Goal: Task Accomplishment & Management: Manage account settings

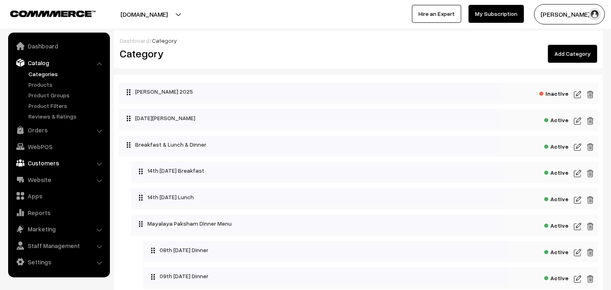
click at [44, 162] on link "Customers" at bounding box center [58, 163] width 97 height 15
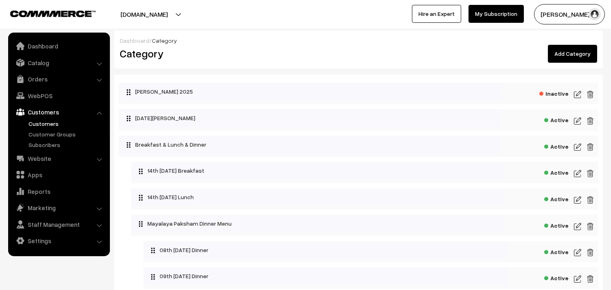
click at [44, 125] on link "Customers" at bounding box center [66, 123] width 81 height 9
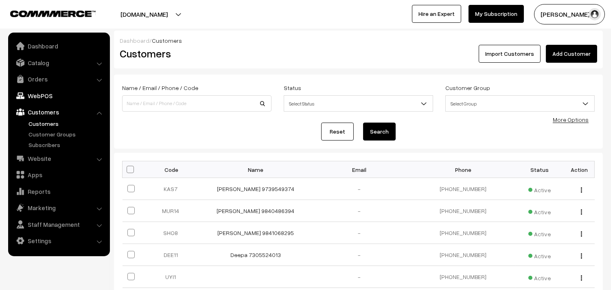
click at [46, 95] on link "WebPOS" at bounding box center [58, 95] width 97 height 15
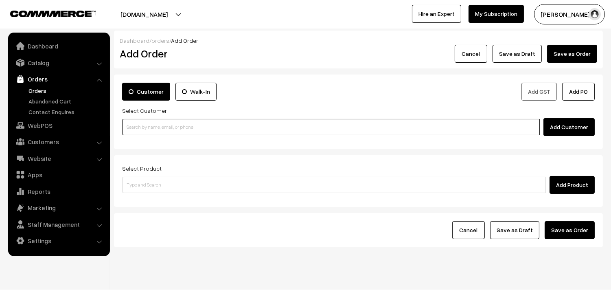
click at [152, 131] on input at bounding box center [331, 127] width 418 height 16
paste input "99943 58104"
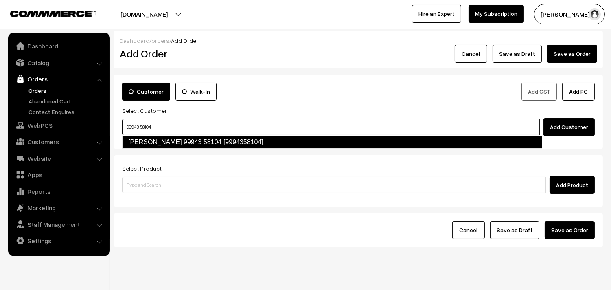
click at [144, 141] on link "shobhana 99943 58104 [9994358104]" at bounding box center [332, 142] width 420 height 13
type input "99943 58104"
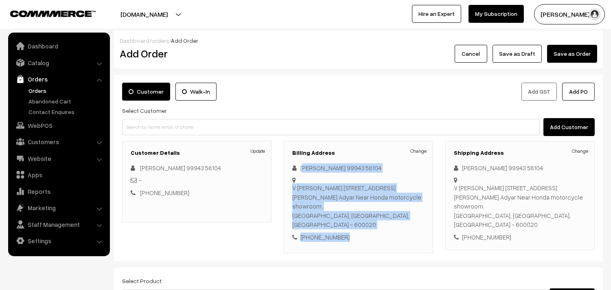
drag, startPoint x: 303, startPoint y: 169, endPoint x: 359, endPoint y: 230, distance: 83.0
click at [359, 230] on div "Change shobhana 99943 58104 V shobhana 29/12 shanthi nivas flat no 3 first main…" at bounding box center [358, 202] width 132 height 79
copy div "hobhana 99943 58104 V shobhana 29/12 shanthi nivas flat no 3 first main road, k…"
click at [42, 86] on link "Orders" at bounding box center [66, 90] width 81 height 9
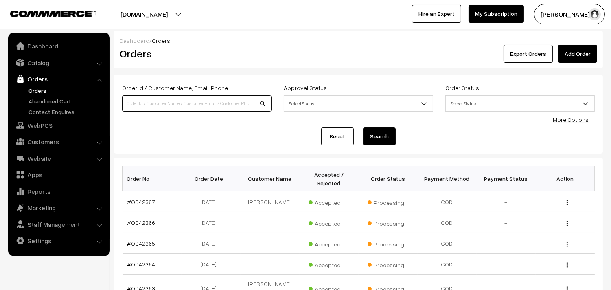
drag, startPoint x: 0, startPoint y: 0, endPoint x: 136, endPoint y: 102, distance: 170.3
click at [136, 102] on input at bounding box center [197, 103] width 150 height 16
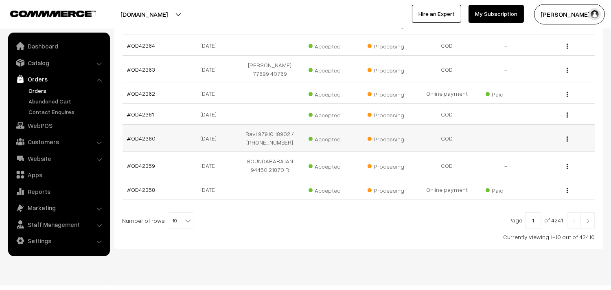
scroll to position [240, 0]
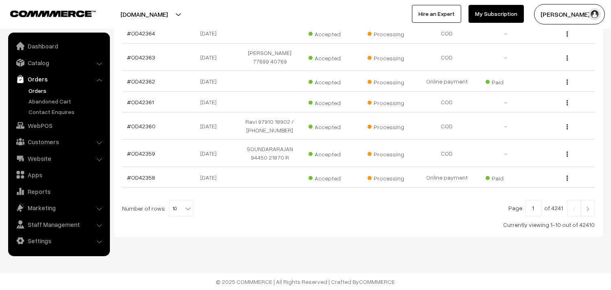
click at [178, 207] on span "10" at bounding box center [181, 208] width 24 height 16
select select "90"
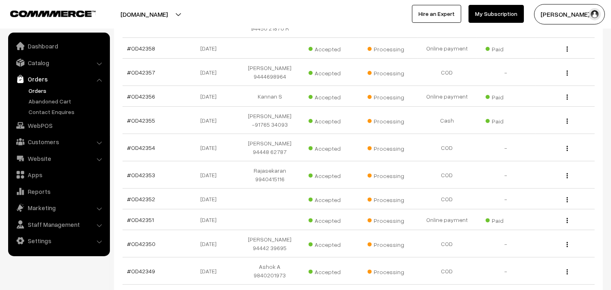
scroll to position [407, 0]
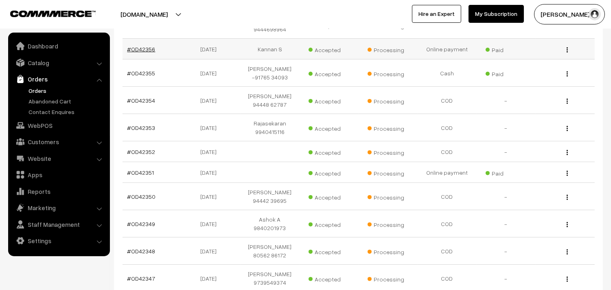
click at [145, 53] on link "#OD42356" at bounding box center [142, 49] width 28 height 7
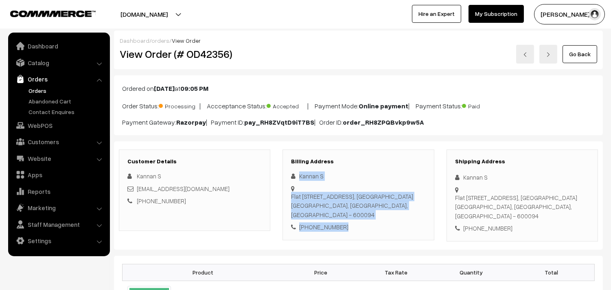
drag, startPoint x: 309, startPoint y: 177, endPoint x: 397, endPoint y: 227, distance: 101.2
click at [397, 227] on div "Kannan S Flat 1B, BRINDAVAN FLATS, ZACKARIA COLONY 3RD STREET, CHOOLAIMEDU CHEN…" at bounding box center [358, 202] width 134 height 60
copy div "Kannan S Flat 1B, BRINDAVAN FLATS, ZACKARIA COLONY 3RD STREET, CHOOLAIMEDU CHEN…"
click at [42, 88] on link "Orders" at bounding box center [66, 90] width 81 height 9
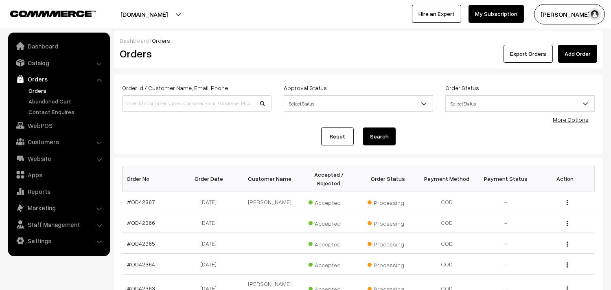
click at [40, 90] on link "Orders" at bounding box center [66, 90] width 81 height 9
click at [41, 90] on link "Orders" at bounding box center [66, 90] width 81 height 9
click at [37, 88] on link "Orders" at bounding box center [66, 90] width 81 height 9
click at [38, 86] on link "Orders" at bounding box center [66, 90] width 81 height 9
click at [36, 94] on link "Orders" at bounding box center [66, 90] width 81 height 9
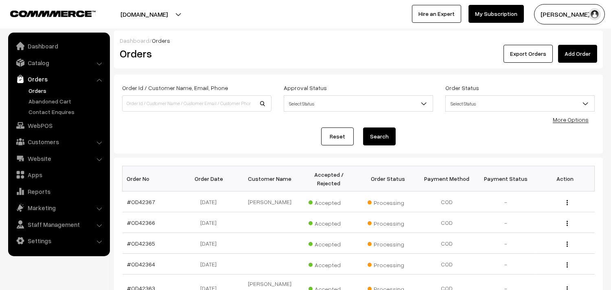
click at [38, 87] on link "Orders" at bounding box center [66, 90] width 81 height 9
click at [42, 92] on link "Orders" at bounding box center [66, 90] width 81 height 9
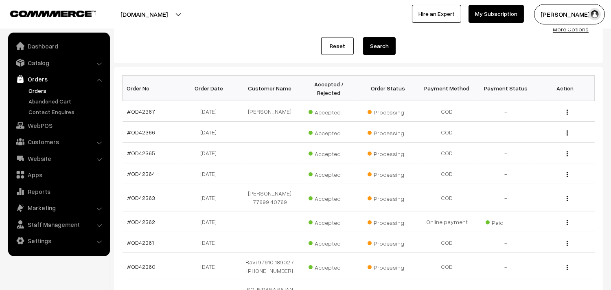
scroll to position [90, 0]
click at [233, 42] on div "Reset Search" at bounding box center [358, 46] width 473 height 18
click at [38, 84] on link "Orders" at bounding box center [58, 79] width 97 height 15
click at [37, 88] on link "Orders" at bounding box center [66, 90] width 81 height 9
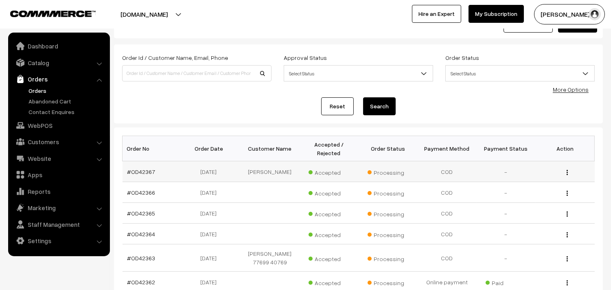
scroll to position [45, 0]
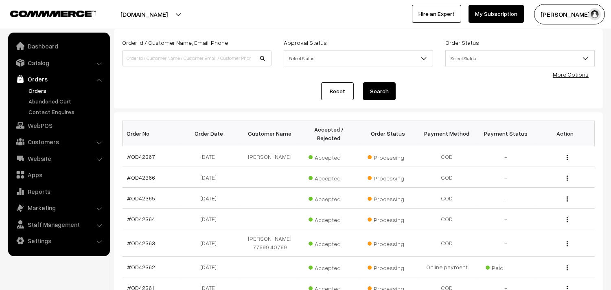
click at [41, 92] on link "Orders" at bounding box center [66, 90] width 81 height 9
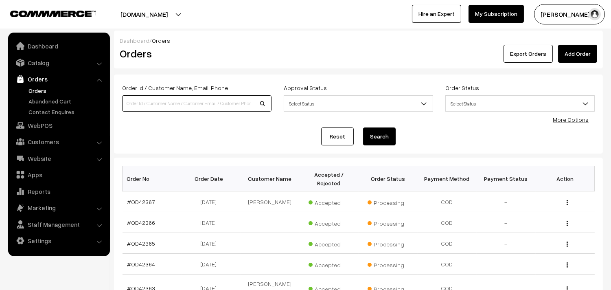
click at [173, 98] on input at bounding box center [197, 103] width 150 height 16
click at [44, 143] on link "Customers" at bounding box center [58, 141] width 97 height 15
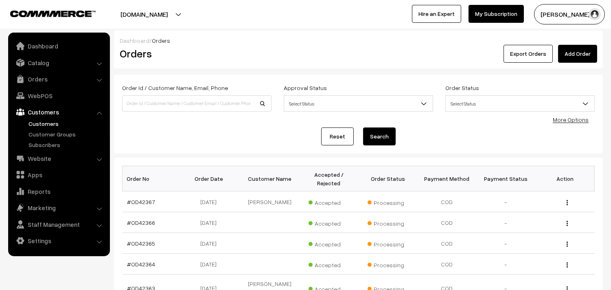
click at [46, 120] on link "Customers" at bounding box center [66, 123] width 81 height 9
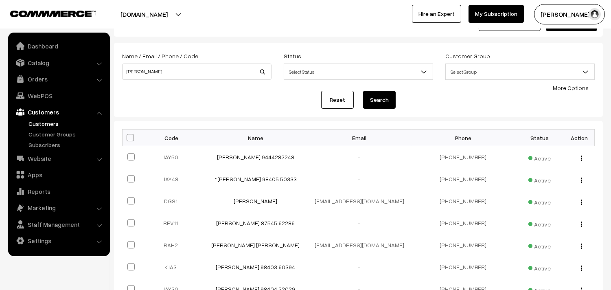
scroll to position [45, 0]
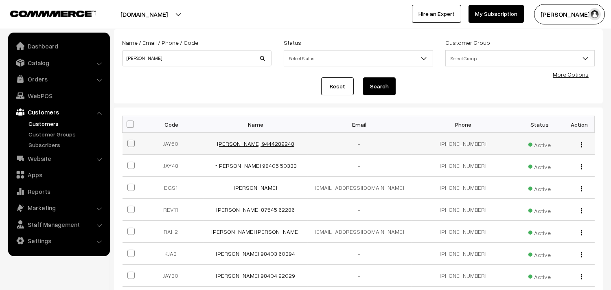
click at [244, 145] on link "[PERSON_NAME] 9444282248" at bounding box center [255, 143] width 77 height 7
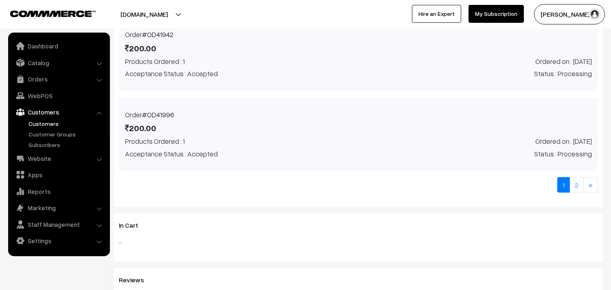
scroll to position [679, 0]
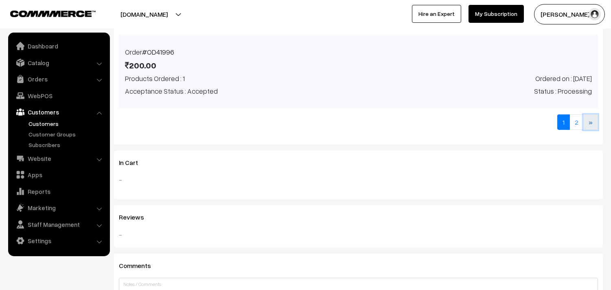
click at [591, 126] on link "»" at bounding box center [591, 121] width 15 height 15
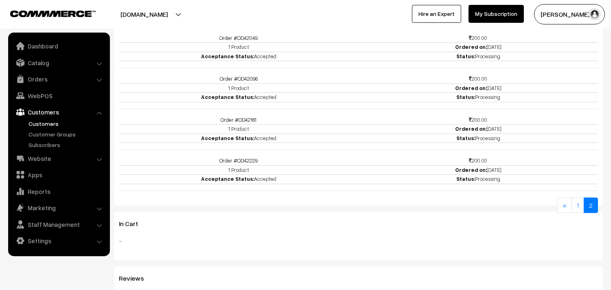
scroll to position [357, 0]
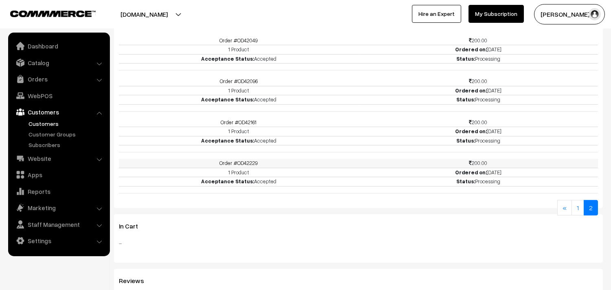
click at [248, 162] on link "Order #OD42229" at bounding box center [239, 163] width 38 height 7
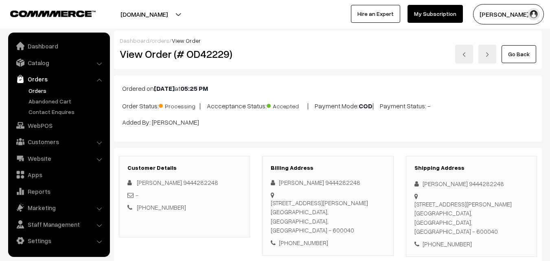
click at [42, 84] on link "Orders" at bounding box center [58, 79] width 97 height 15
click at [40, 89] on link "Orders" at bounding box center [66, 90] width 81 height 9
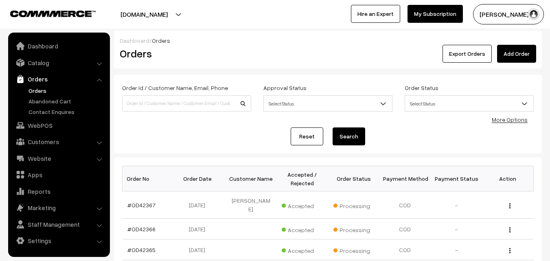
click at [44, 92] on link "Orders" at bounding box center [66, 90] width 81 height 9
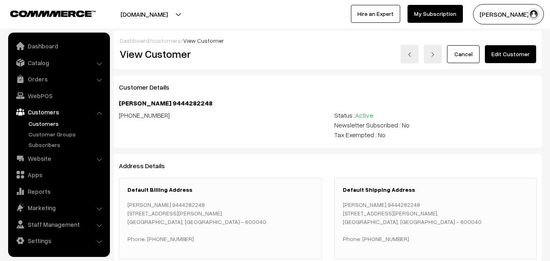
scroll to position [321, 0]
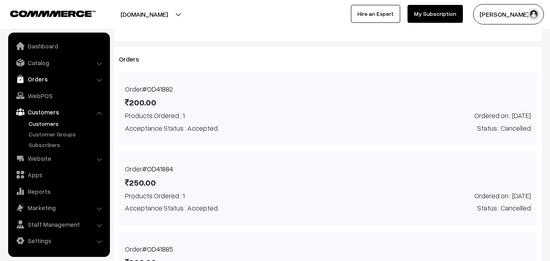
click at [40, 82] on link "Orders" at bounding box center [58, 79] width 97 height 15
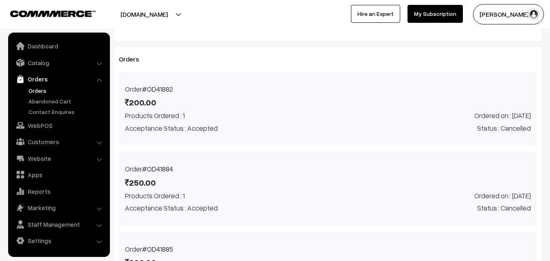
click at [40, 90] on link "Orders" at bounding box center [66, 90] width 81 height 9
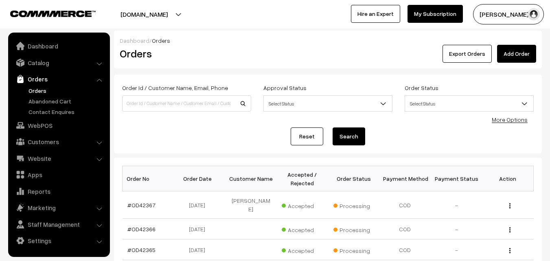
click at [39, 92] on link "Orders" at bounding box center [66, 90] width 81 height 9
click at [37, 58] on link "Catalog" at bounding box center [58, 62] width 97 height 15
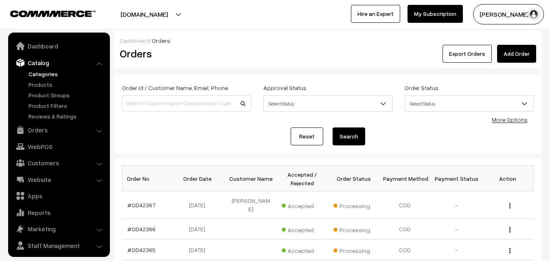
click at [40, 75] on link "Categories" at bounding box center [66, 74] width 81 height 9
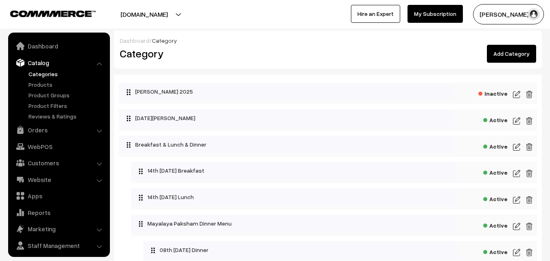
scroll to position [20, 0]
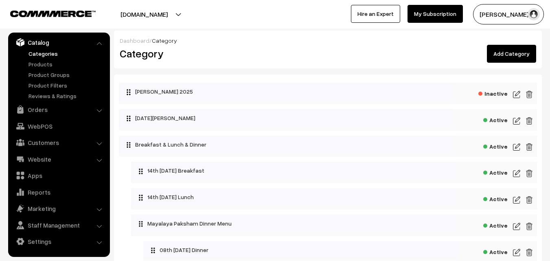
click at [516, 171] on img at bounding box center [516, 174] width 7 height 10
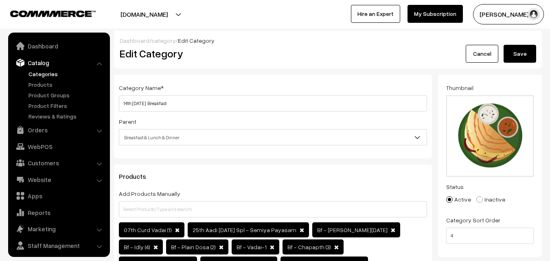
scroll to position [20, 0]
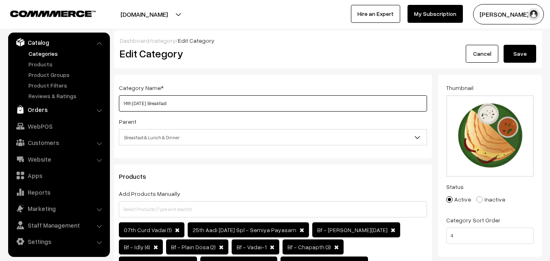
drag, startPoint x: 147, startPoint y: 101, endPoint x: 102, endPoint y: 102, distance: 45.2
type input "15th [DATE] Breakfast"
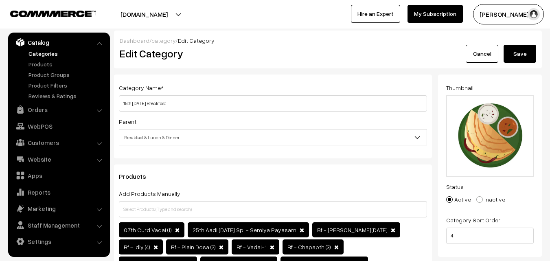
click at [523, 53] on button "Save" at bounding box center [520, 54] width 33 height 18
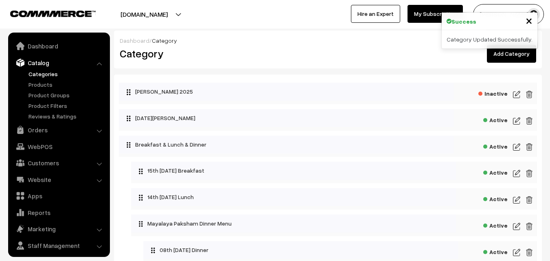
scroll to position [20, 0]
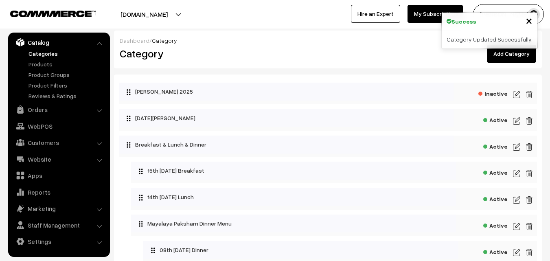
click at [513, 199] on div "Active" at bounding box center [334, 199] width 406 height 22
click at [514, 199] on img at bounding box center [516, 200] width 7 height 10
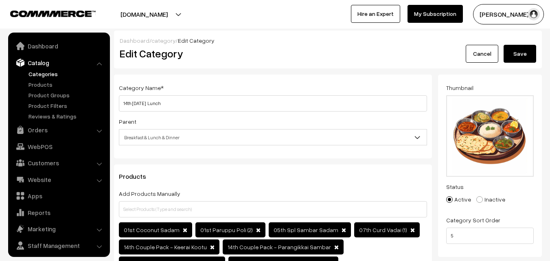
scroll to position [20, 0]
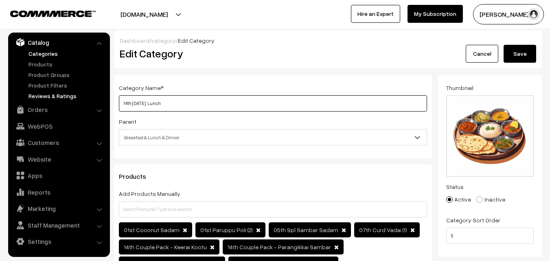
drag, startPoint x: 148, startPoint y: 103, endPoint x: 85, endPoint y: 95, distance: 63.7
click at [131, 102] on input "15thMonday Lunch" at bounding box center [273, 103] width 308 height 16
click at [150, 100] on input "15th Monday Lunch" at bounding box center [273, 103] width 308 height 16
type input "15th [DATE] Lunch"
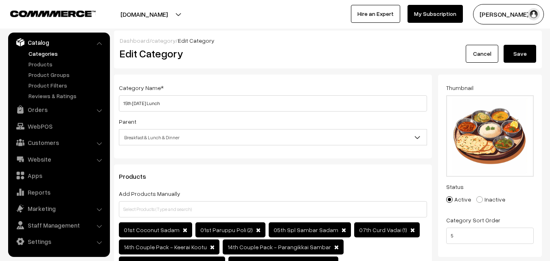
click at [523, 49] on button "Save" at bounding box center [520, 54] width 33 height 18
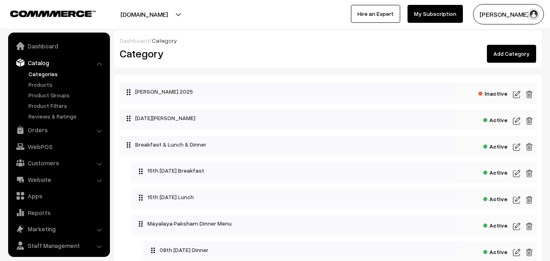
scroll to position [20, 0]
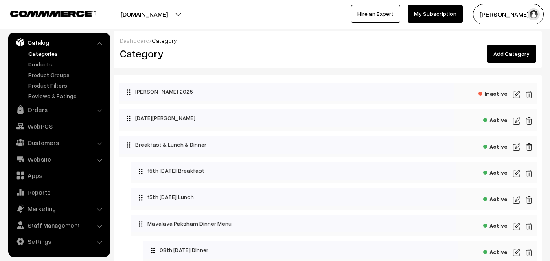
click at [47, 57] on link "Categories" at bounding box center [66, 53] width 81 height 9
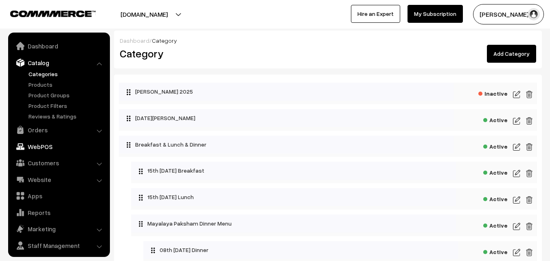
scroll to position [20, 0]
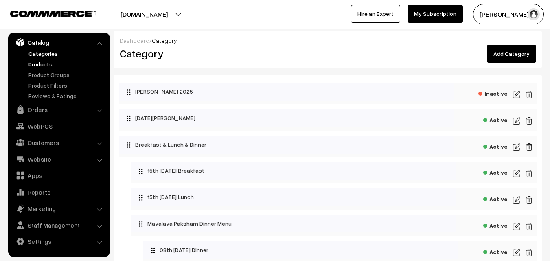
click at [45, 66] on link "Products" at bounding box center [66, 64] width 81 height 9
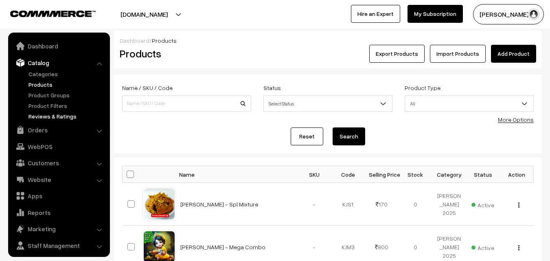
scroll to position [20, 0]
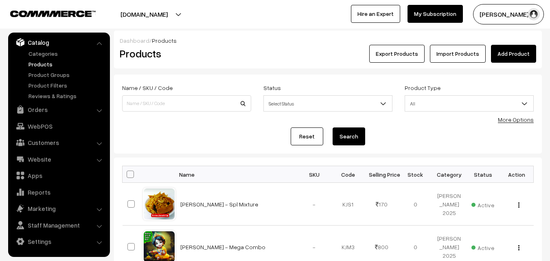
click at [512, 121] on link "More Options" at bounding box center [516, 119] width 36 height 7
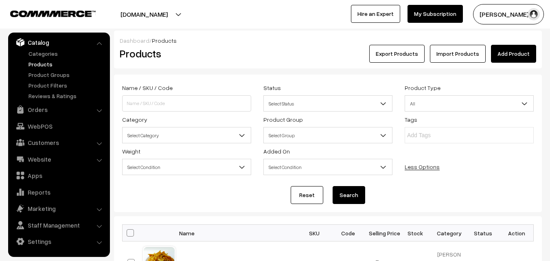
click at [161, 138] on span "Select Category" at bounding box center [187, 135] width 128 height 14
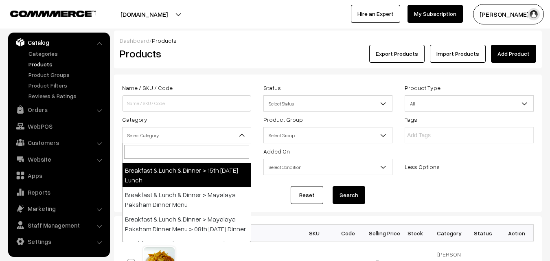
scroll to position [81, 0]
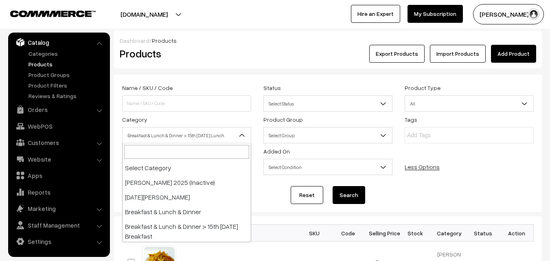
drag, startPoint x: 187, startPoint y: 137, endPoint x: 205, endPoint y: 156, distance: 25.6
click at [187, 137] on span "Breakfast & Lunch & Dinner > 15th [DATE] Lunch" at bounding box center [187, 135] width 128 height 14
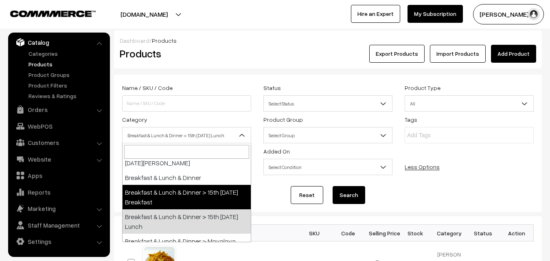
select select "91"
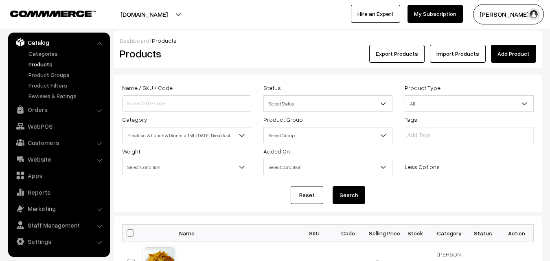
click at [339, 189] on button "Search" at bounding box center [349, 195] width 33 height 18
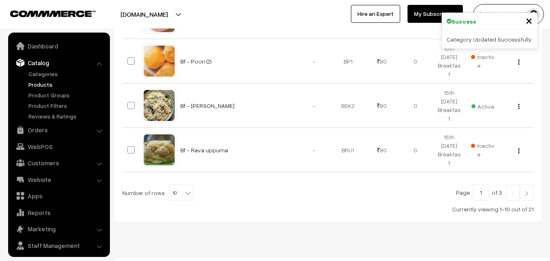
scroll to position [20, 0]
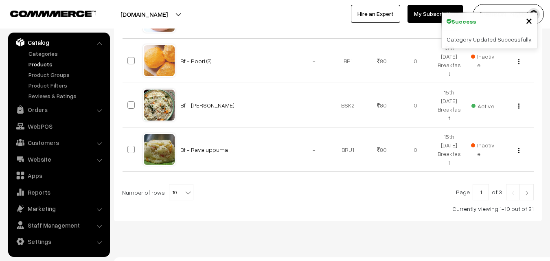
click at [171, 185] on span "10" at bounding box center [181, 193] width 24 height 16
select select "100"
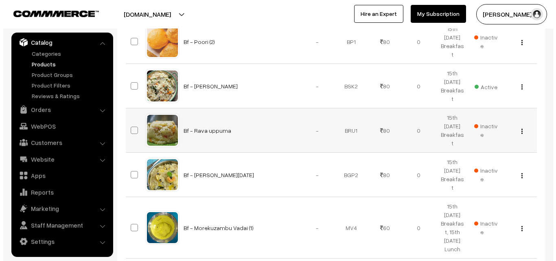
scroll to position [570, 0]
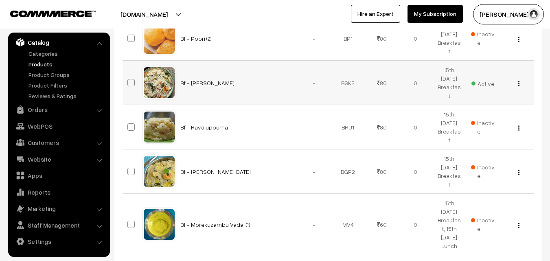
click at [490, 77] on span "Active" at bounding box center [483, 82] width 23 height 11
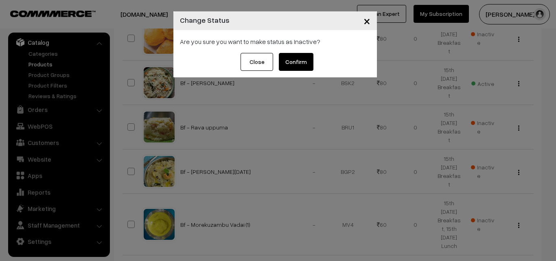
click at [296, 57] on button "Confirm" at bounding box center [296, 62] width 35 height 18
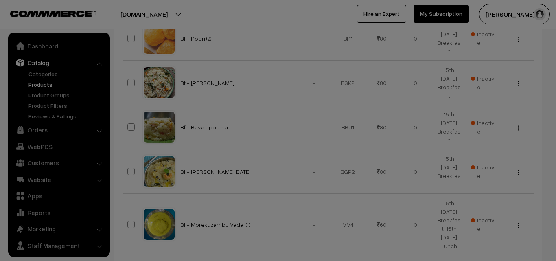
scroll to position [20, 0]
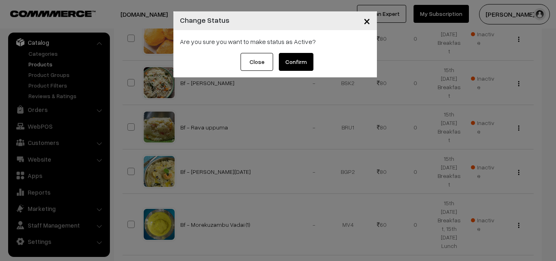
click at [293, 62] on button "Confirm" at bounding box center [296, 62] width 35 height 18
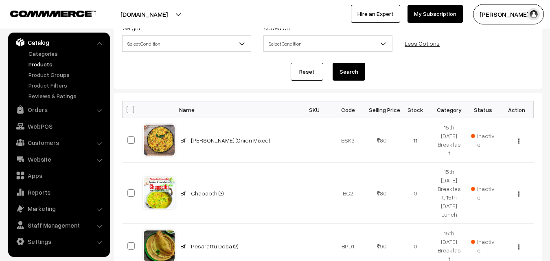
scroll to position [122, 0]
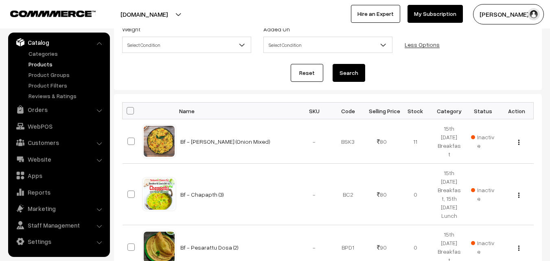
click at [130, 113] on span at bounding box center [130, 110] width 7 height 7
click at [128, 113] on input "checkbox" at bounding box center [125, 110] width 5 height 5
checkbox input "true"
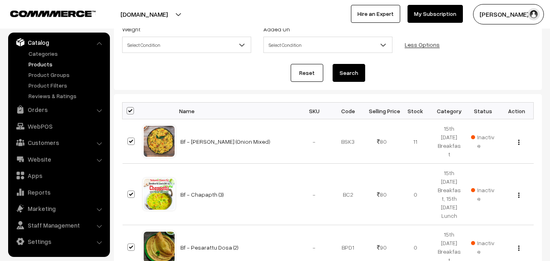
checkbox input "true"
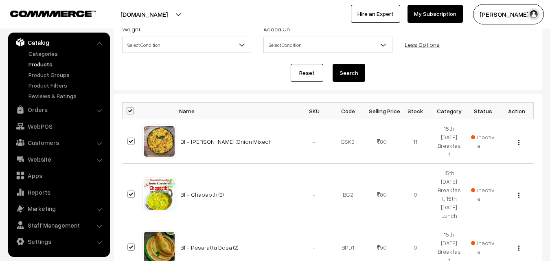
checkbox input "true"
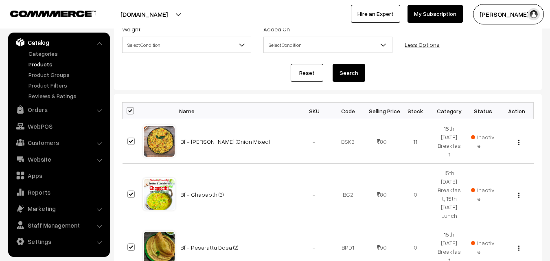
checkbox input "true"
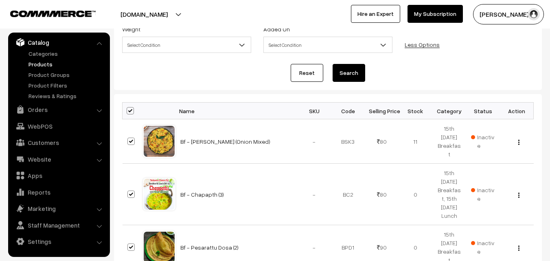
checkbox input "true"
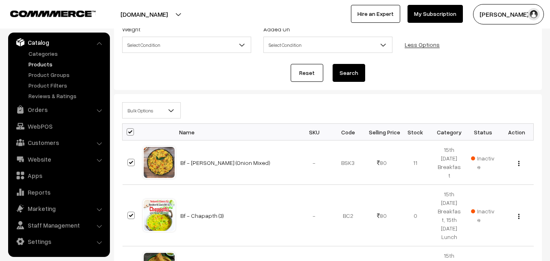
click at [140, 114] on span "Bulk Options" at bounding box center [152, 110] width 58 height 14
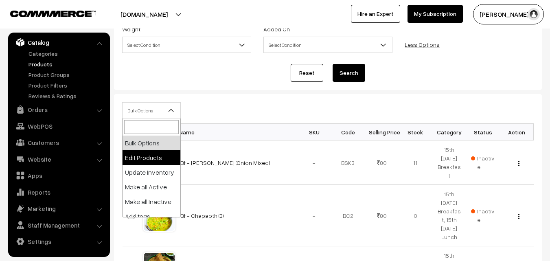
select select "editProduct"
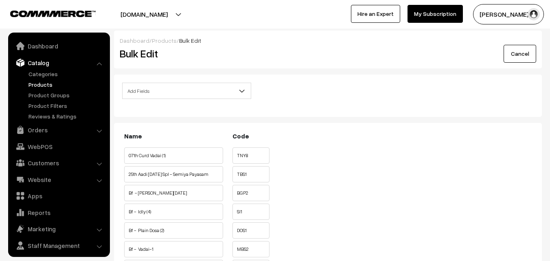
click at [175, 79] on div "Add Fields Product Name Product Sort Order Category Tags SKU Weight Selling Pri…" at bounding box center [328, 96] width 428 height 42
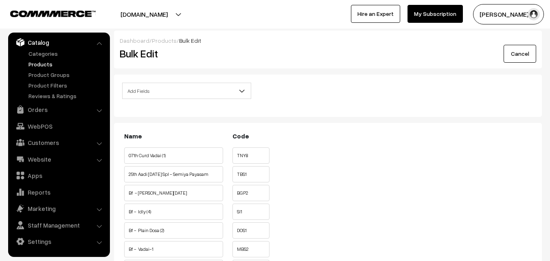
click at [176, 91] on span "Add Fields" at bounding box center [187, 91] width 128 height 14
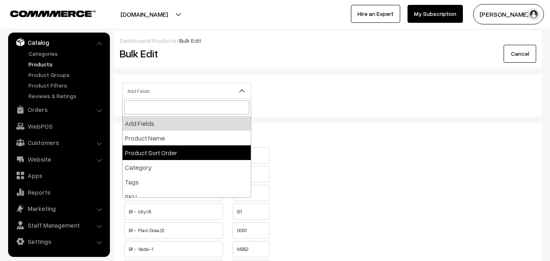
scroll to position [81, 0]
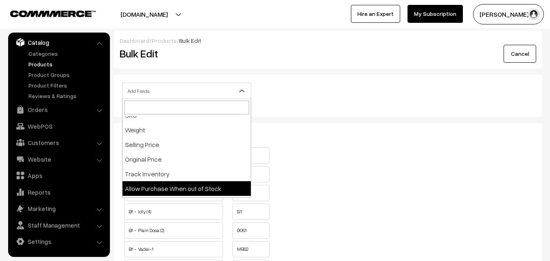
select select "allow-purchase"
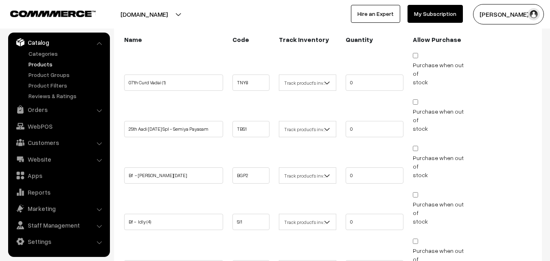
scroll to position [163, 0]
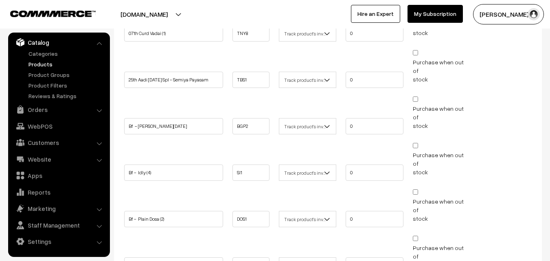
click at [415, 97] on input "Purchase when out of stock" at bounding box center [415, 99] width 5 height 5
checkbox input "true"
click at [415, 143] on input "Purchase when out of stock" at bounding box center [415, 145] width 5 height 5
checkbox input "true"
click at [416, 189] on input "Purchase when out of stock" at bounding box center [415, 191] width 5 height 5
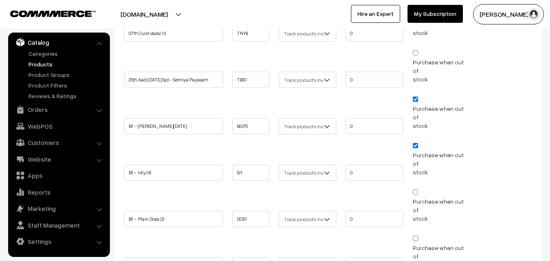
checkbox input "true"
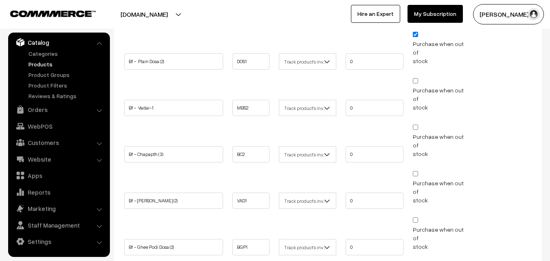
scroll to position [326, 0]
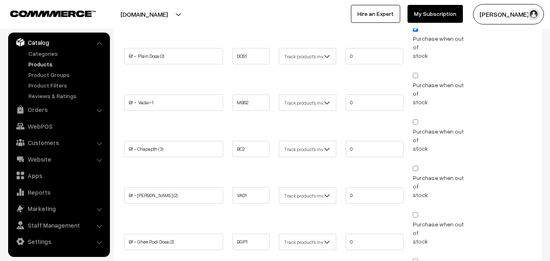
click at [417, 166] on input "Purchase when out of stock" at bounding box center [415, 168] width 5 height 5
checkbox input "true"
click at [416, 212] on input "Purchase when out of stock" at bounding box center [415, 214] width 5 height 5
checkbox input "true"
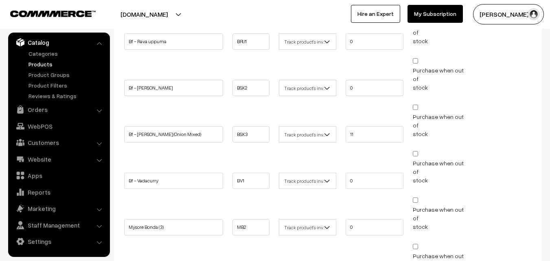
scroll to position [788, 0]
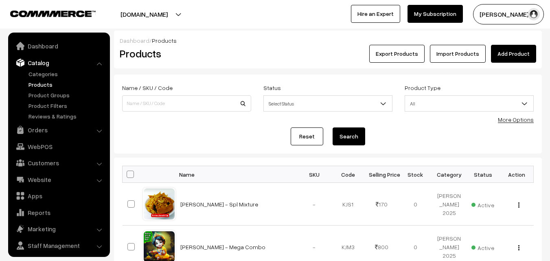
scroll to position [20, 0]
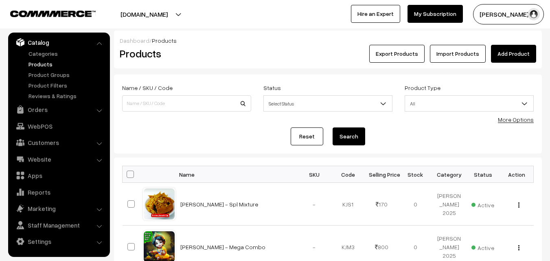
click at [512, 116] on div "More Options" at bounding box center [516, 119] width 36 height 9
click at [517, 121] on link "More Options" at bounding box center [516, 119] width 36 height 7
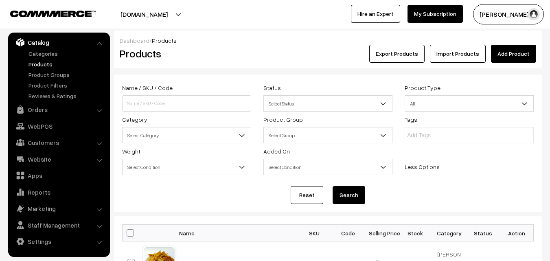
click at [126, 127] on span "Select Category" at bounding box center [186, 135] width 129 height 16
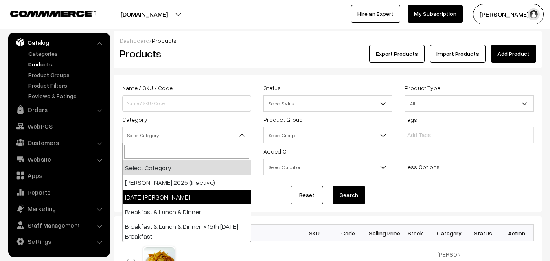
scroll to position [41, 0]
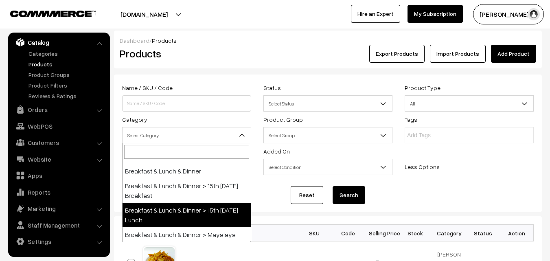
drag, startPoint x: 209, startPoint y: 209, endPoint x: 317, endPoint y: 219, distance: 108.4
select select "95"
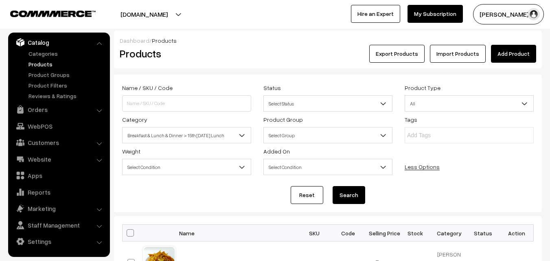
click at [353, 194] on button "Search" at bounding box center [349, 195] width 33 height 18
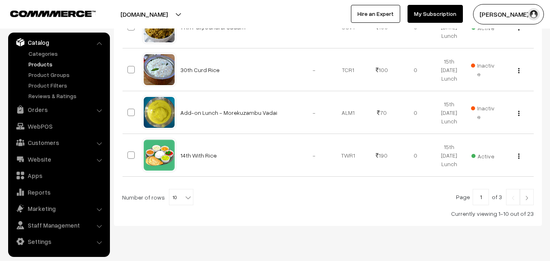
scroll to position [548, 0]
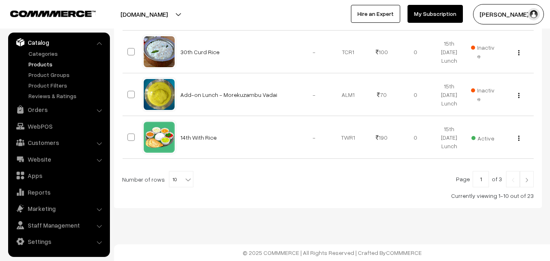
click at [184, 178] on b at bounding box center [188, 180] width 8 height 8
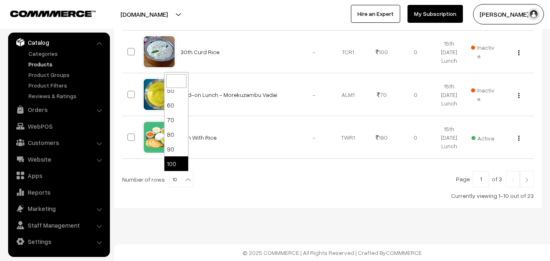
select select "100"
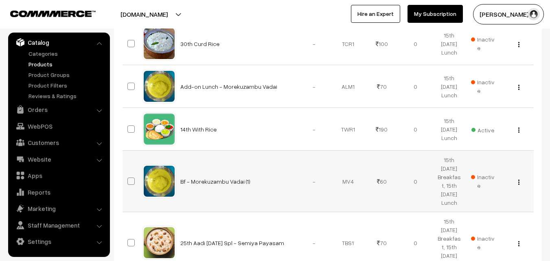
scroll to position [570, 0]
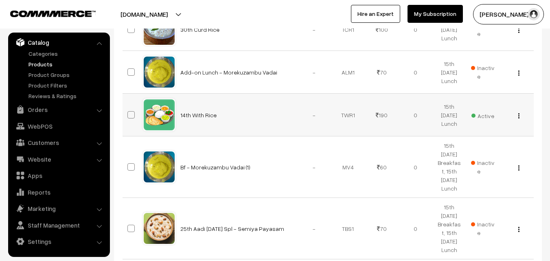
click at [520, 115] on div "View Edit Delete" at bounding box center [517, 115] width 24 height 9
click at [519, 115] on img "button" at bounding box center [519, 115] width 1 height 5
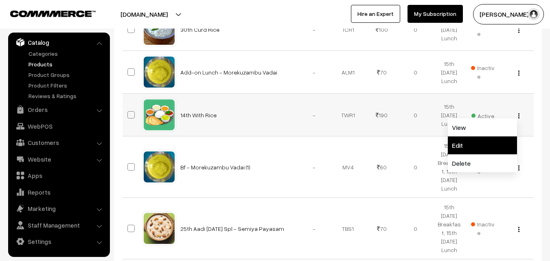
click at [488, 141] on link "Edit" at bounding box center [482, 145] width 69 height 18
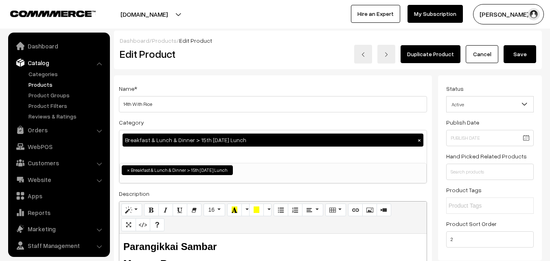
scroll to position [20, 0]
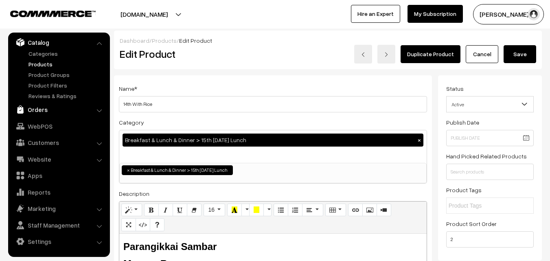
drag, startPoint x: 131, startPoint y: 105, endPoint x: 95, endPoint y: 103, distance: 35.9
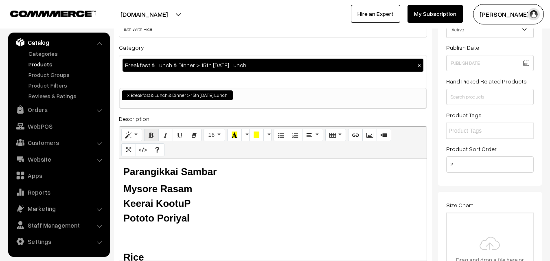
scroll to position [81, 0]
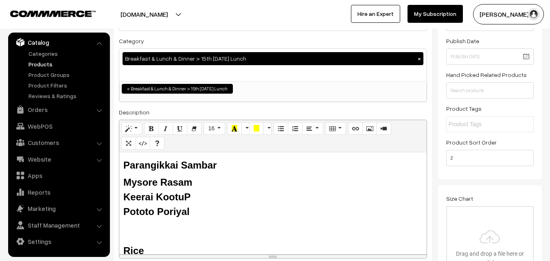
type input "15th With Rice"
click at [175, 160] on b "Parangikkai Sambar" at bounding box center [169, 165] width 93 height 11
drag, startPoint x: 185, startPoint y: 164, endPoint x: 92, endPoint y: 158, distance: 93.8
drag, startPoint x: 125, startPoint y: 182, endPoint x: 155, endPoint y: 170, distance: 32.0
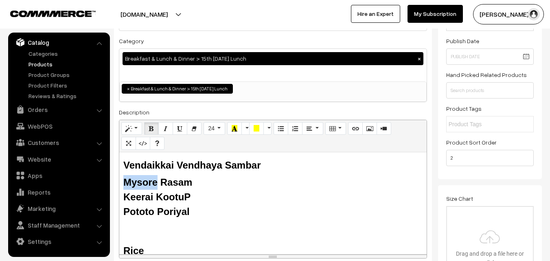
click at [155, 176] on div "Mysore Rasam" at bounding box center [272, 182] width 299 height 15
drag, startPoint x: 156, startPoint y: 196, endPoint x: 121, endPoint y: 196, distance: 35.0
click at [121, 196] on div "Vendaikkai Vendhaya Sambar Tomato Rasam Keerai KootuP Pototo Poriyal Rice Butte…" at bounding box center [273, 203] width 308 height 102
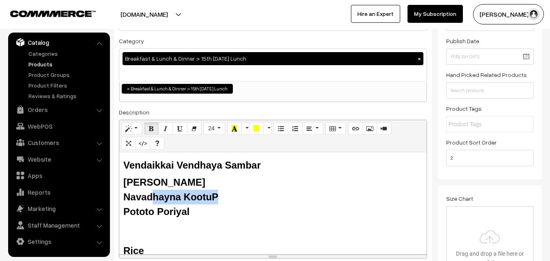
drag, startPoint x: 210, startPoint y: 193, endPoint x: 152, endPoint y: 195, distance: 57.9
click at [152, 195] on div "Navadhayna KootuP Pototo Poriyal" at bounding box center [272, 204] width 299 height 29
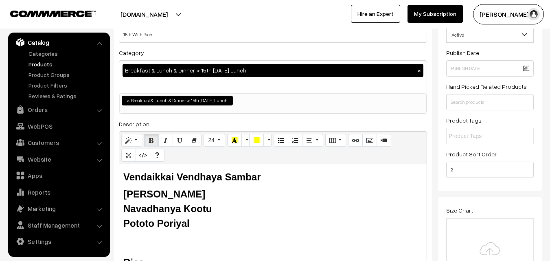
scroll to position [122, 0]
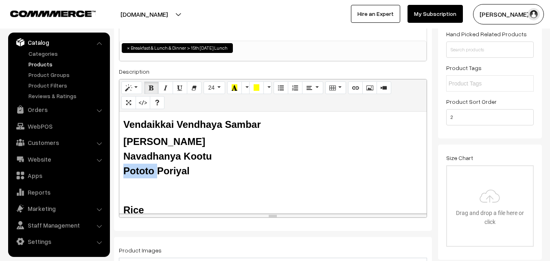
drag, startPoint x: 157, startPoint y: 170, endPoint x: 109, endPoint y: 165, distance: 48.0
drag, startPoint x: 227, startPoint y: 176, endPoint x: 62, endPoint y: 99, distance: 181.5
copy div "Vendaikkai Vendhaya Sambar Tomato Rasam Navadhanya Kootu Avaraikkai Poriyal"
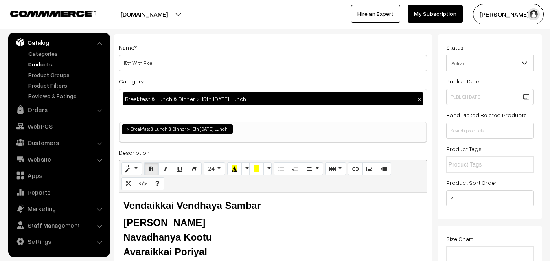
scroll to position [0, 0]
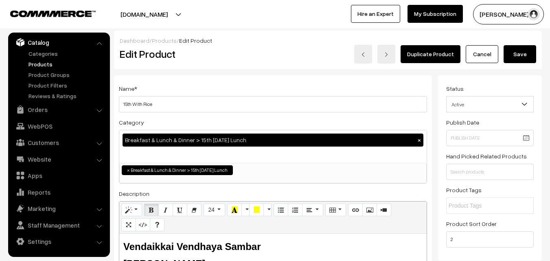
click at [526, 53] on button "Save" at bounding box center [520, 54] width 33 height 18
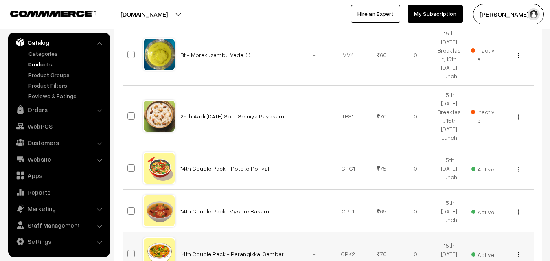
scroll to position [774, 0]
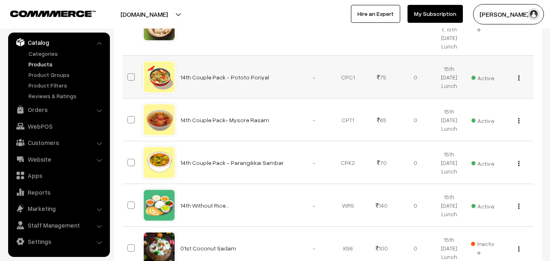
click at [518, 76] on button "button" at bounding box center [519, 78] width 2 height 7
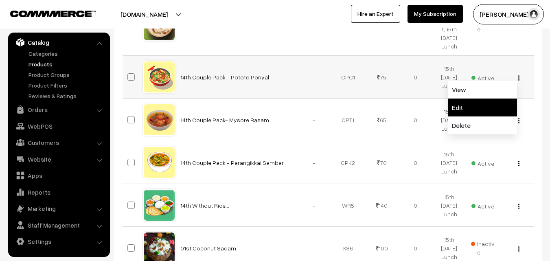
click at [481, 106] on link "Edit" at bounding box center [482, 108] width 69 height 18
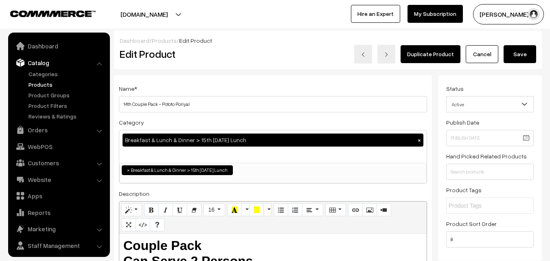
scroll to position [20, 0]
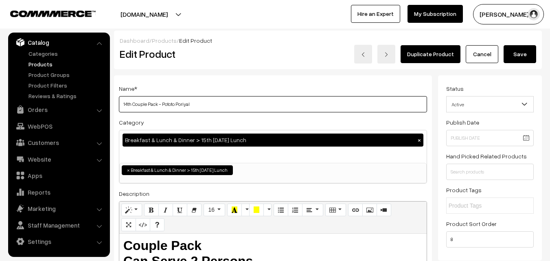
drag, startPoint x: 132, startPoint y: 106, endPoint x: 115, endPoint y: 105, distance: 16.3
click at [115, 105] on div "Name * 14th Couple Pack - Pototo Poriyal Category Breakfast & Lunch & Dinner > …" at bounding box center [273, 214] width 318 height 278
drag, startPoint x: 177, startPoint y: 101, endPoint x: 158, endPoint y: 78, distance: 29.5
click at [163, 99] on input "15th Couple Pack - Pototo Poriyal" at bounding box center [273, 104] width 308 height 16
type input "15th Couple Pack - Avaraikkai Poriyal"
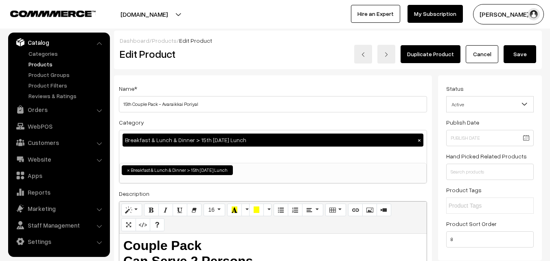
click at [523, 62] on button "Save" at bounding box center [520, 54] width 33 height 18
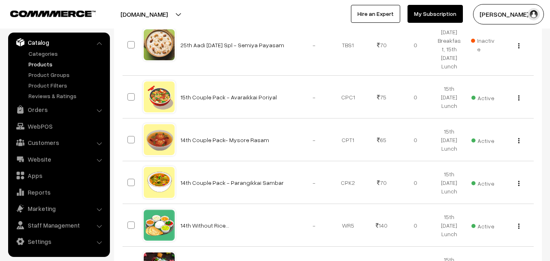
scroll to position [774, 0]
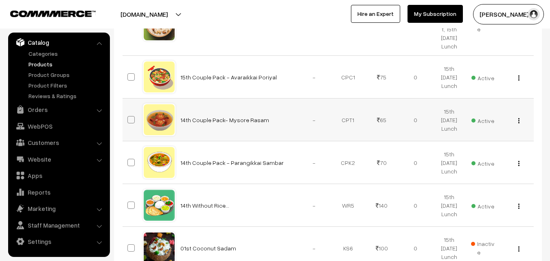
click at [521, 122] on div "View Edit Delete" at bounding box center [517, 120] width 24 height 9
click at [519, 122] on img "button" at bounding box center [519, 120] width 1 height 5
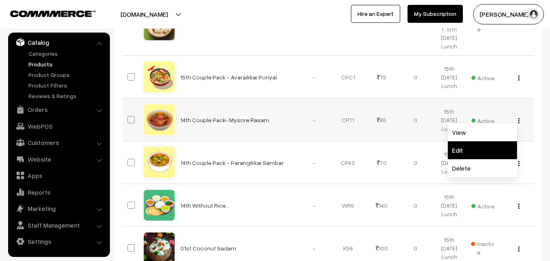
click at [475, 147] on link "Edit" at bounding box center [482, 150] width 69 height 18
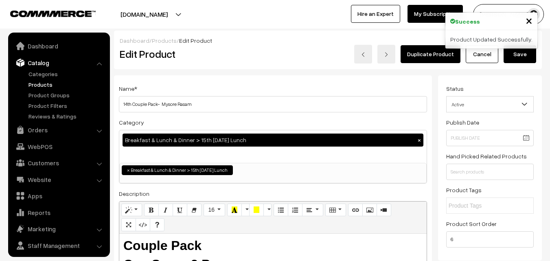
scroll to position [20, 0]
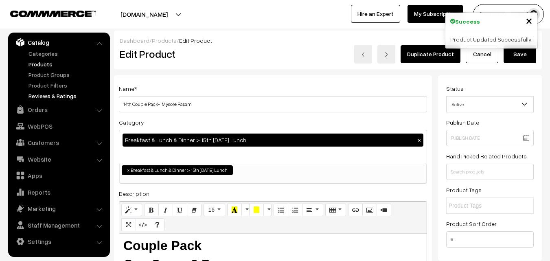
drag, startPoint x: 131, startPoint y: 104, endPoint x: 80, endPoint y: 92, distance: 52.2
drag, startPoint x: 163, startPoint y: 104, endPoint x: 177, endPoint y: 103, distance: 13.9
click at [177, 103] on input "15th Couple Pack- Mysore Rasam" at bounding box center [273, 104] width 308 height 16
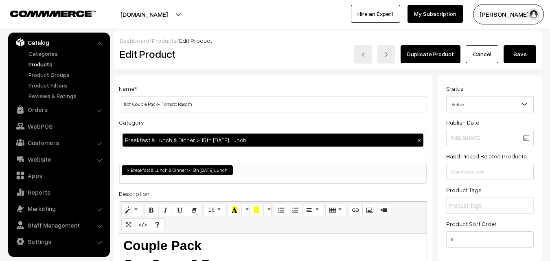
type input "15th Couple Pack- Tomato Rasam"
click at [521, 62] on button "Save" at bounding box center [520, 54] width 33 height 18
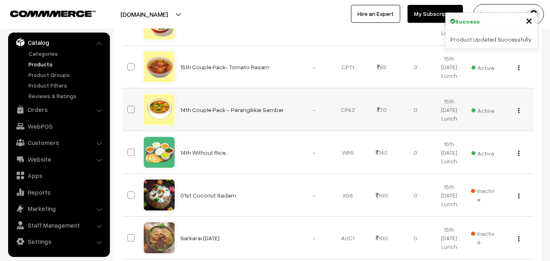
scroll to position [815, 0]
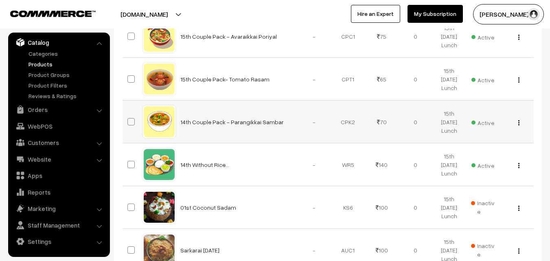
click at [521, 121] on div "View Edit Delete" at bounding box center [517, 122] width 24 height 9
click at [520, 123] on button "button" at bounding box center [519, 122] width 2 height 7
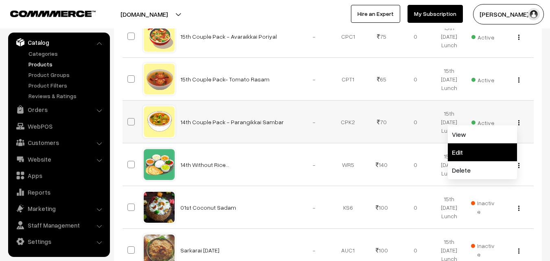
click at [482, 150] on link "Edit" at bounding box center [482, 152] width 69 height 18
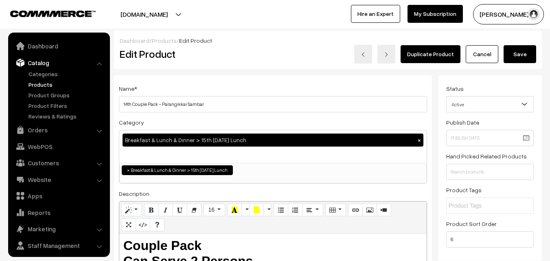
scroll to position [20, 0]
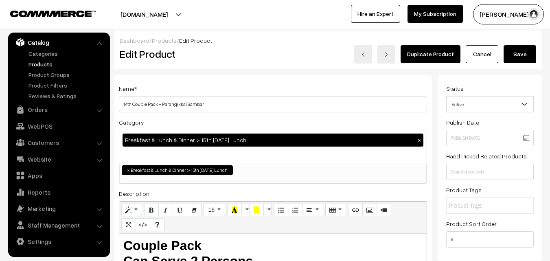
click at [129, 103] on input "14th Couple Pack - Parangikkai Sambar" at bounding box center [273, 104] width 308 height 16
drag, startPoint x: 133, startPoint y: 102, endPoint x: 93, endPoint y: 99, distance: 40.0
drag, startPoint x: 162, startPoint y: 104, endPoint x: 271, endPoint y: 104, distance: 109.2
click at [271, 104] on input "15th Couple Pack - Parangikkai Sambar" at bounding box center [273, 104] width 308 height 16
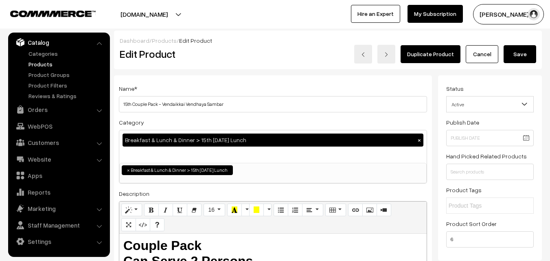
type input "15th Couple Pack - Vendaikkai Vendhaya Sambar"
click at [510, 53] on button "Save" at bounding box center [520, 54] width 33 height 18
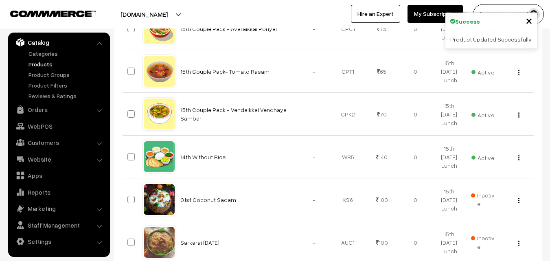
scroll to position [896, 0]
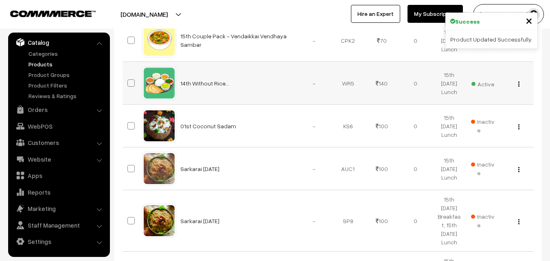
click at [519, 86] on img "button" at bounding box center [519, 83] width 1 height 5
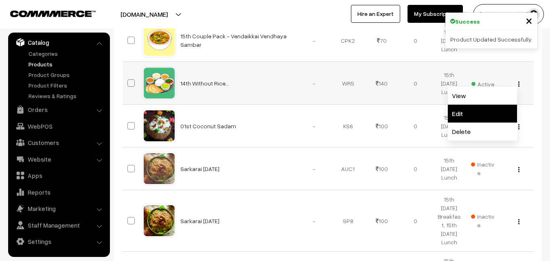
click at [481, 117] on link "Edit" at bounding box center [482, 114] width 69 height 18
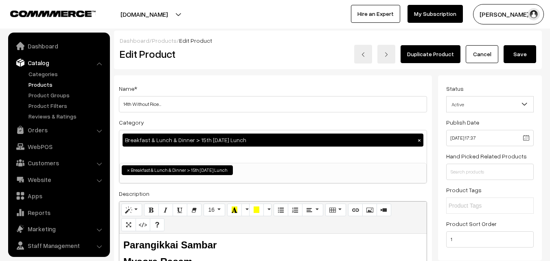
scroll to position [20, 0]
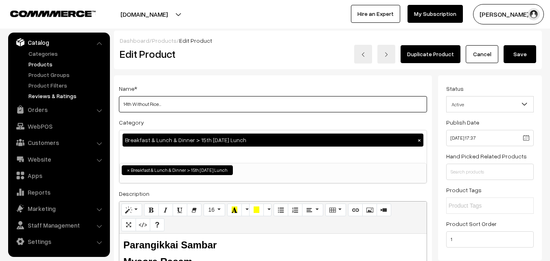
drag, startPoint x: 132, startPoint y: 103, endPoint x: 95, endPoint y: 98, distance: 37.0
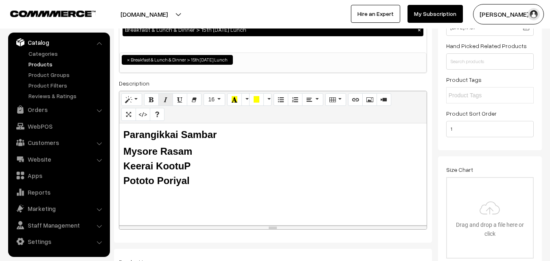
scroll to position [122, 0]
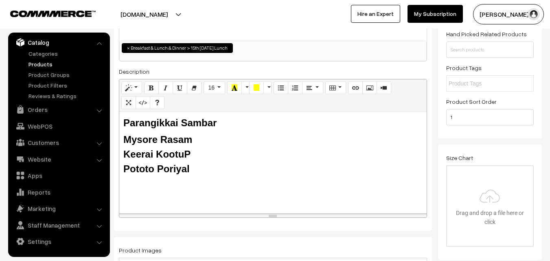
type input "15th Without Rice..."
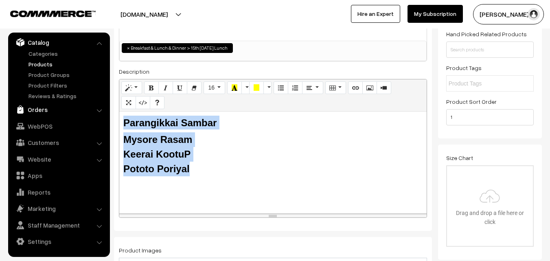
drag, startPoint x: 191, startPoint y: 173, endPoint x: 88, endPoint y: 115, distance: 118.3
paste div
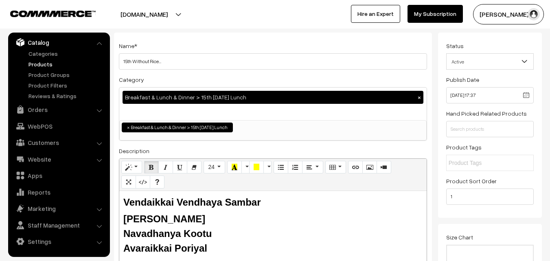
scroll to position [0, 0]
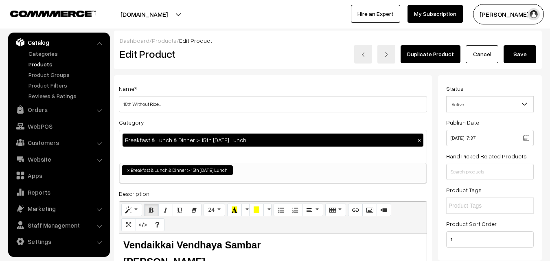
click at [519, 51] on button "Save" at bounding box center [520, 54] width 33 height 18
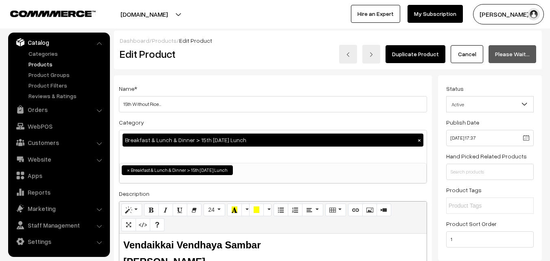
scroll to position [80, 0]
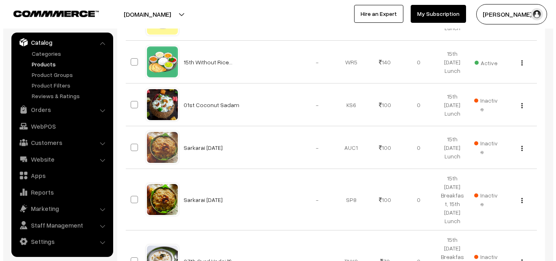
scroll to position [937, 0]
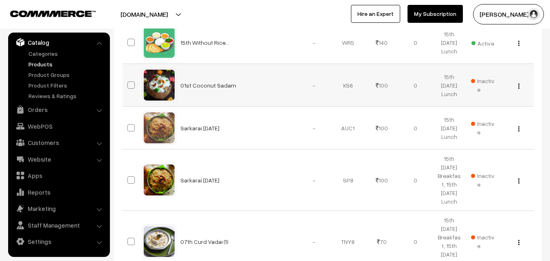
click at [477, 79] on span "Inactive" at bounding box center [483, 85] width 24 height 17
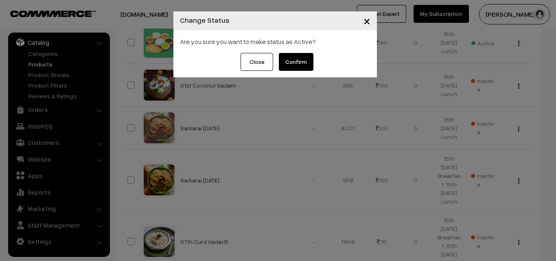
click at [296, 58] on button "Confirm" at bounding box center [296, 62] width 35 height 18
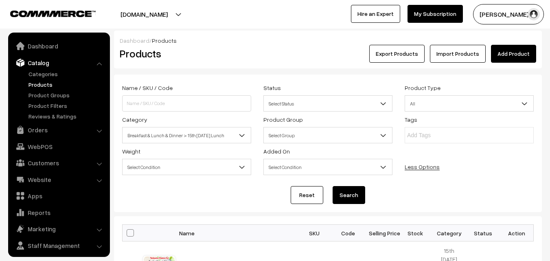
scroll to position [937, 0]
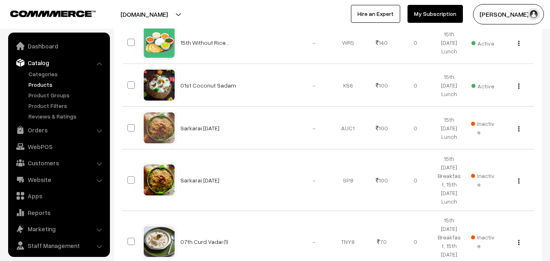
click at [521, 88] on div "View Edit Delete" at bounding box center [517, 85] width 24 height 9
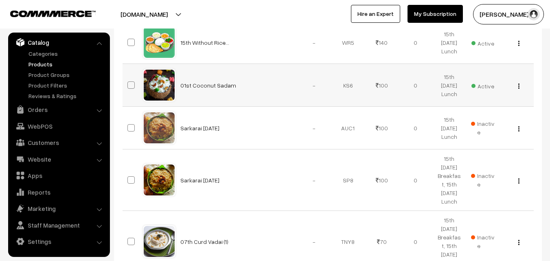
click at [519, 86] on img "button" at bounding box center [519, 86] width 1 height 5
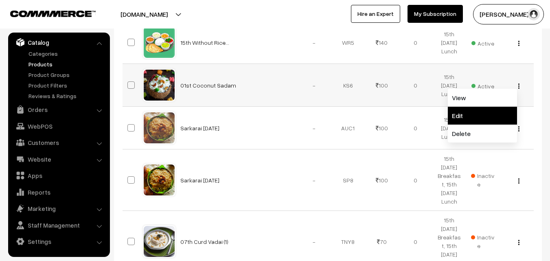
click at [487, 112] on link "Edit" at bounding box center [482, 116] width 69 height 18
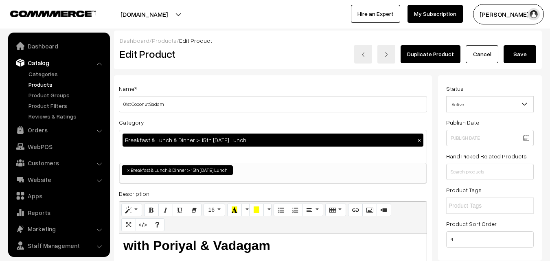
scroll to position [20, 0]
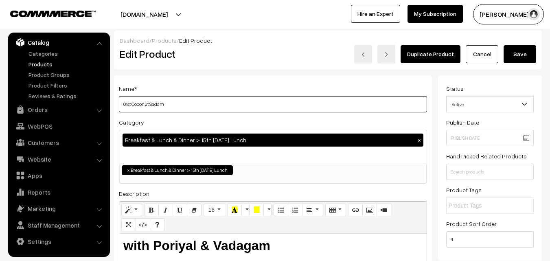
drag, startPoint x: 131, startPoint y: 104, endPoint x: 99, endPoint y: 101, distance: 32.8
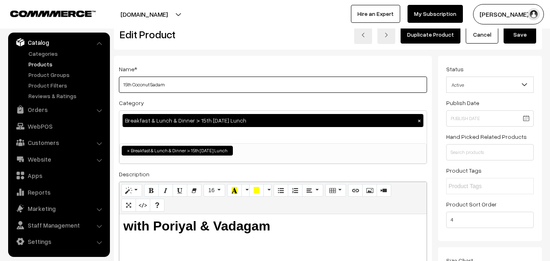
scroll to position [0, 0]
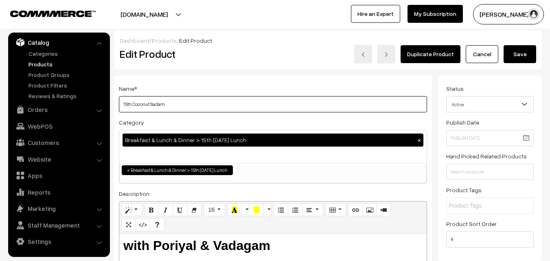
type input "15th Coconut Sadam"
click at [519, 58] on button "Save" at bounding box center [520, 54] width 33 height 18
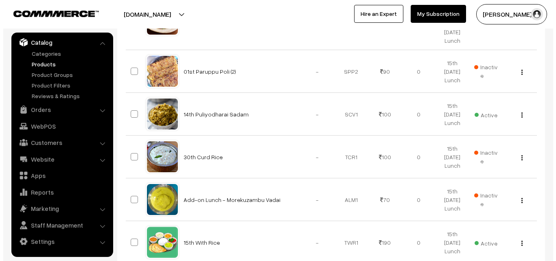
scroll to position [407, 0]
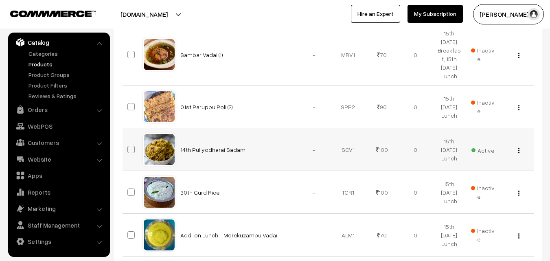
click at [484, 147] on span "Active" at bounding box center [483, 149] width 23 height 11
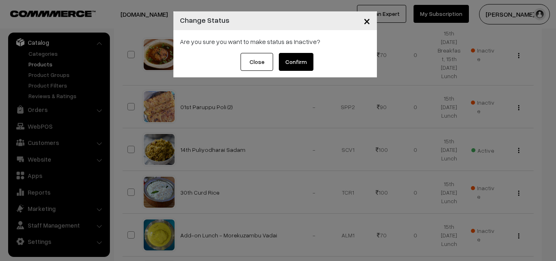
click at [301, 60] on button "Confirm" at bounding box center [296, 62] width 35 height 18
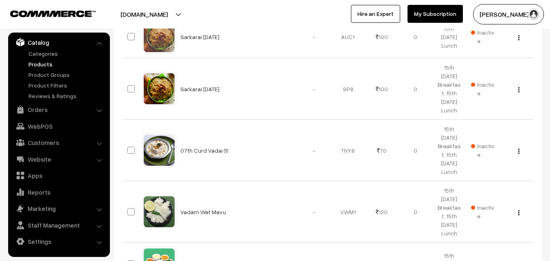
scroll to position [1150, 0]
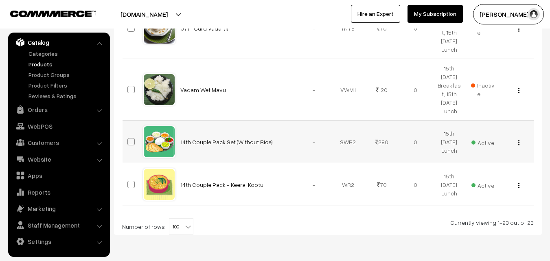
click at [519, 141] on img "button" at bounding box center [519, 142] width 1 height 5
click at [475, 172] on link "Edit" at bounding box center [482, 172] width 69 height 18
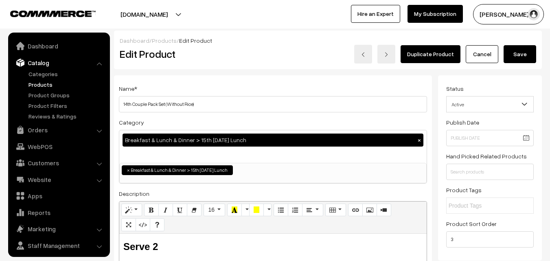
click at [304, 112] on input "14th Couple Pack Set (Without Rice)" at bounding box center [273, 104] width 308 height 16
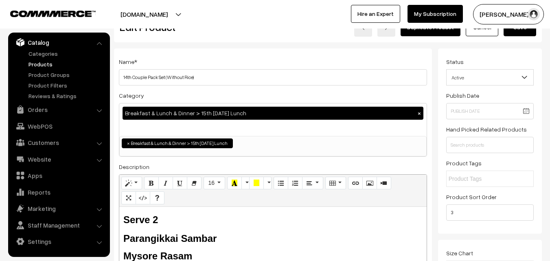
scroll to position [163, 0]
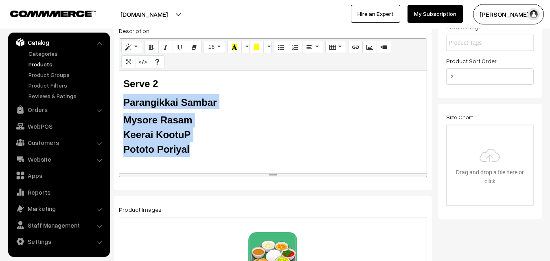
drag, startPoint x: 173, startPoint y: 140, endPoint x: 113, endPoint y: 106, distance: 68.4
paste div
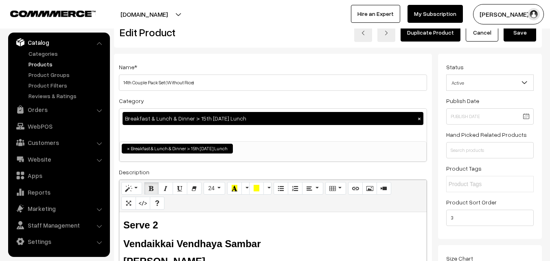
scroll to position [0, 0]
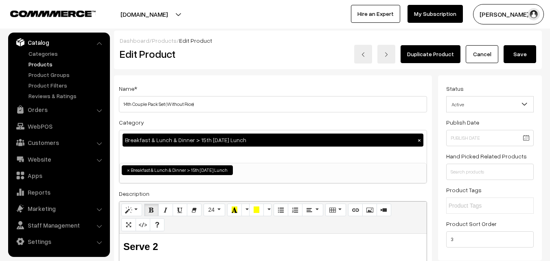
click at [520, 52] on button "Save" at bounding box center [520, 54] width 33 height 18
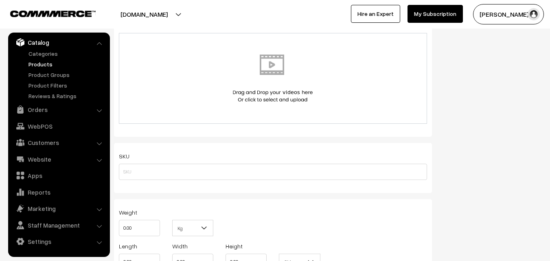
scroll to position [489, 0]
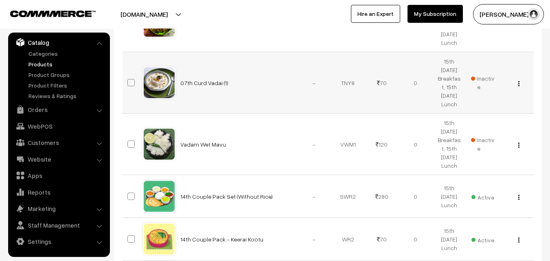
scroll to position [1141, 0]
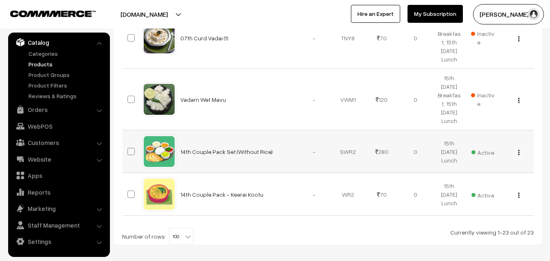
click at [521, 152] on div "View Edit Delete" at bounding box center [517, 151] width 24 height 9
click at [520, 152] on div "View Edit Delete" at bounding box center [517, 151] width 24 height 9
click at [519, 151] on img "button" at bounding box center [519, 152] width 1 height 5
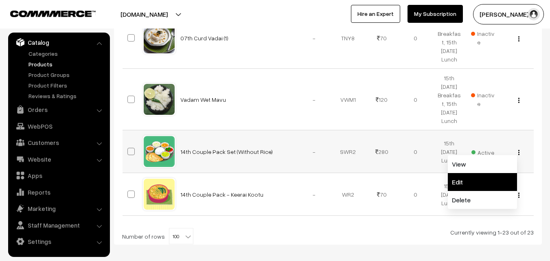
click at [484, 180] on link "Edit" at bounding box center [482, 182] width 69 height 18
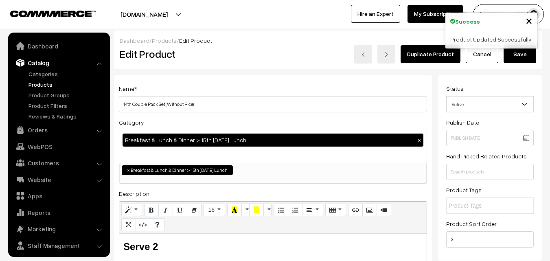
scroll to position [20, 0]
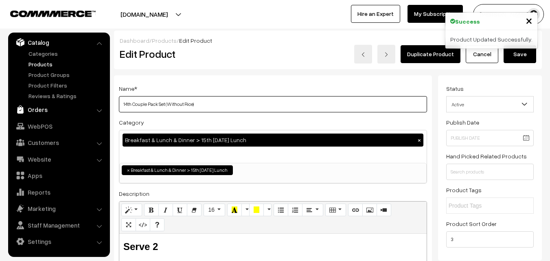
drag, startPoint x: 131, startPoint y: 103, endPoint x: 80, endPoint y: 105, distance: 50.9
type input "15th Couple Pack Set (Without Rice)"
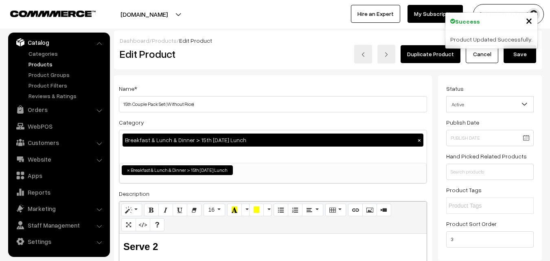
click at [521, 57] on button "Save" at bounding box center [520, 54] width 33 height 18
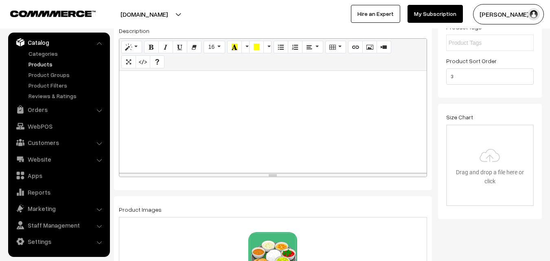
scroll to position [123, 0]
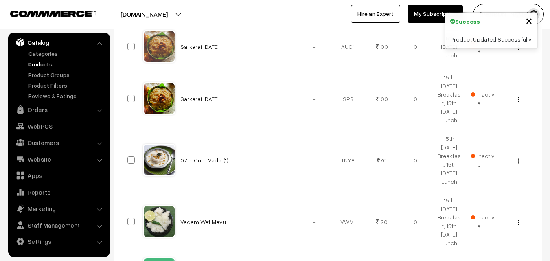
scroll to position [1141, 0]
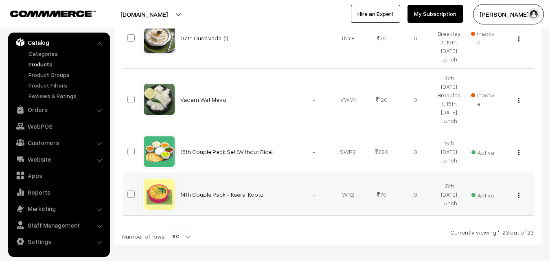
click at [518, 192] on button "button" at bounding box center [519, 195] width 2 height 7
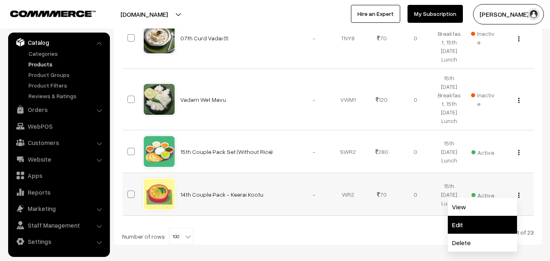
drag, startPoint x: 482, startPoint y: 223, endPoint x: 299, endPoint y: 198, distance: 184.6
click at [481, 223] on link "Edit" at bounding box center [482, 225] width 69 height 18
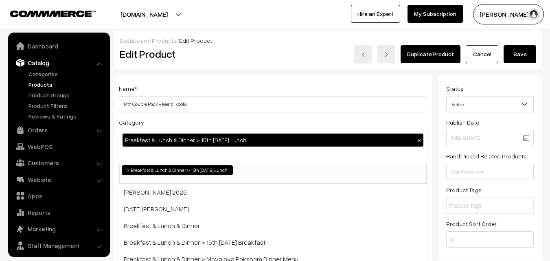
scroll to position [20, 0]
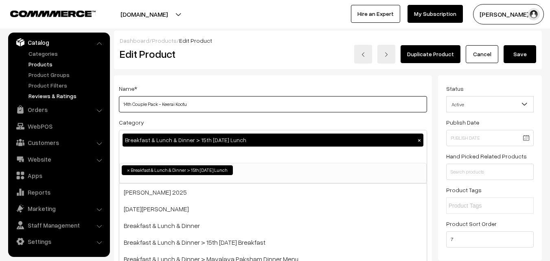
drag, startPoint x: 132, startPoint y: 103, endPoint x: 82, endPoint y: 100, distance: 50.6
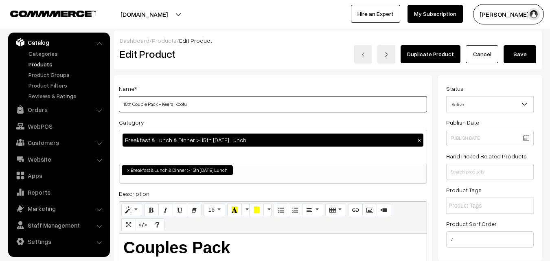
drag, startPoint x: 163, startPoint y: 104, endPoint x: 416, endPoint y: 137, distance: 255.9
click at [416, 137] on div "Name * 15th Couple Pack - Keerai Kootu Category Breakfast & Lunch & Dinner > 15…" at bounding box center [273, 214] width 318 height 278
click at [193, 105] on input "15th Couple Pack - Navadhanya kootu" at bounding box center [273, 104] width 308 height 16
type input "15th Couple Pack - Navadhanya kootu"
click at [521, 53] on button "Save" at bounding box center [520, 54] width 33 height 18
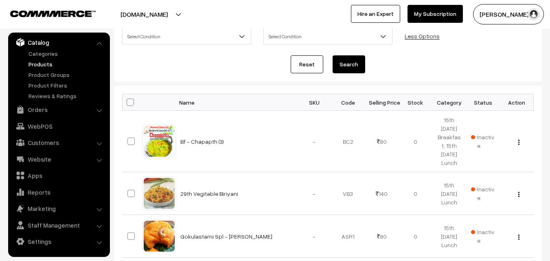
scroll to position [122, 0]
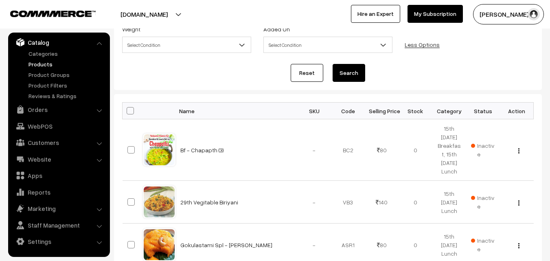
click at [134, 110] on span at bounding box center [130, 110] width 7 height 7
click at [128, 110] on input "checkbox" at bounding box center [125, 110] width 5 height 5
checkbox input "true"
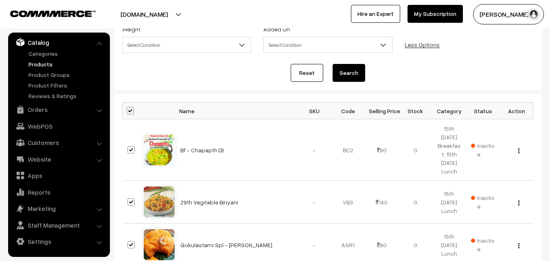
checkbox input "true"
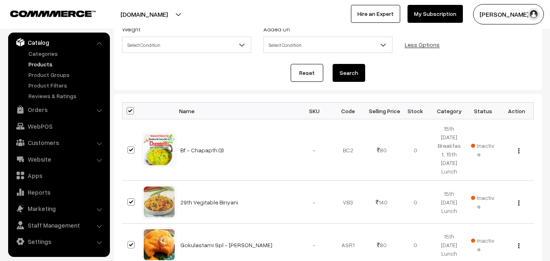
checkbox input "true"
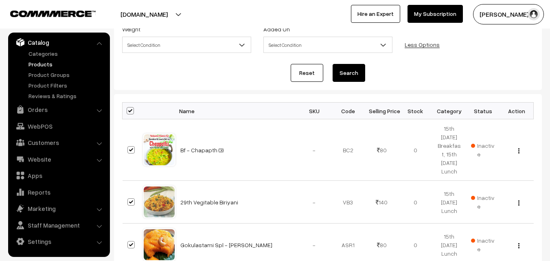
checkbox input "true"
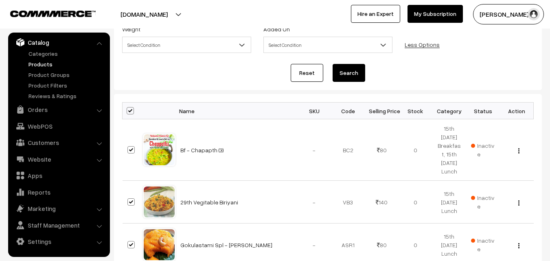
checkbox input "true"
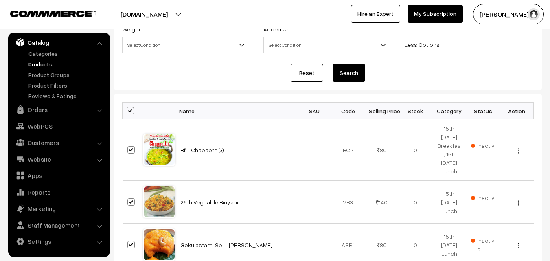
checkbox input "true"
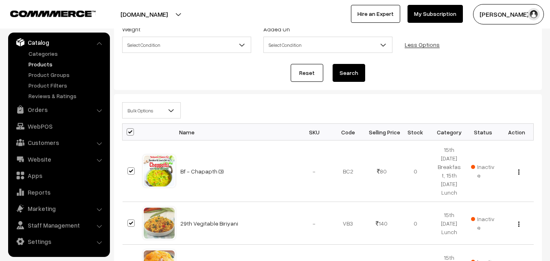
click at [137, 121] on div "Bulk Options Edit Products Update Inventory Make all Active Make all Inactive A…" at bounding box center [328, 112] width 424 height 21
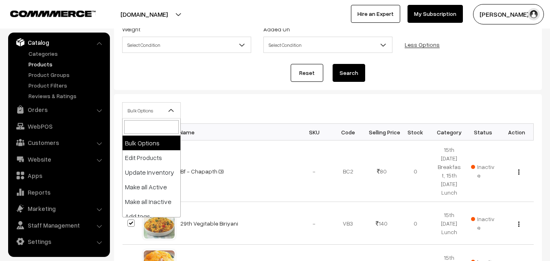
click at [142, 111] on span "Bulk Options" at bounding box center [152, 110] width 58 height 14
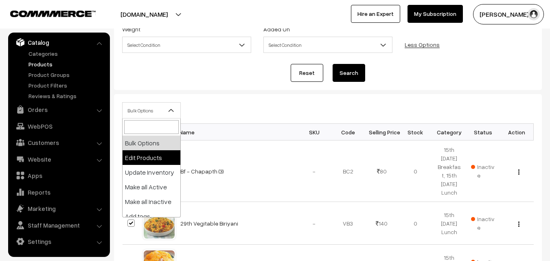
select select "editProduct"
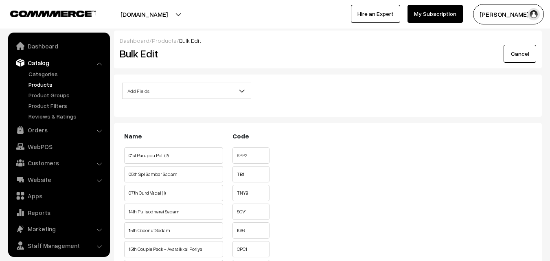
click at [169, 89] on span "Add Fields" at bounding box center [187, 91] width 128 height 14
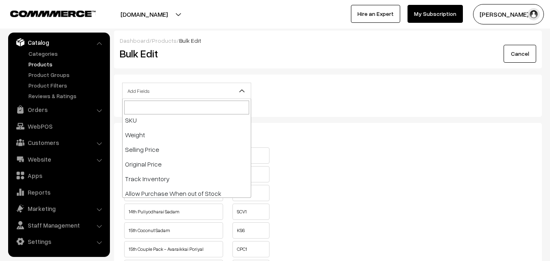
scroll to position [122, 0]
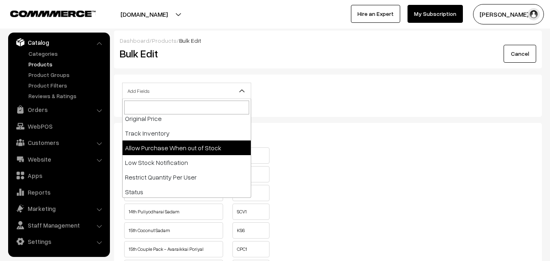
select select "allow-purchase"
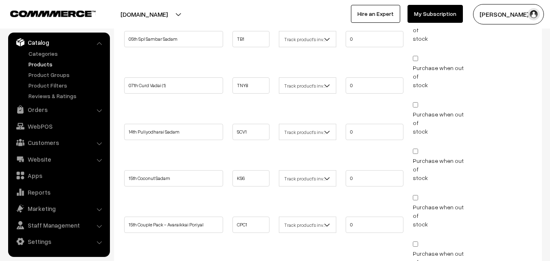
scroll to position [244, 0]
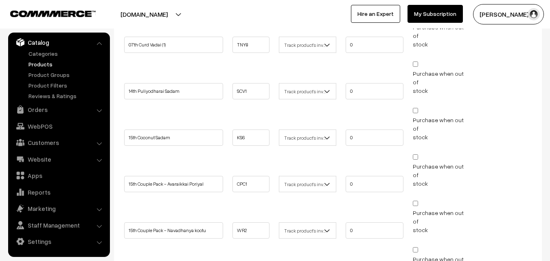
click at [416, 108] on input "Purchase when out of stock" at bounding box center [415, 110] width 5 height 5
checkbox input "true"
click at [415, 154] on input "Purchase when out of stock" at bounding box center [415, 156] width 5 height 5
checkbox input "true"
click at [416, 201] on input "Purchase when out of stock" at bounding box center [415, 203] width 5 height 5
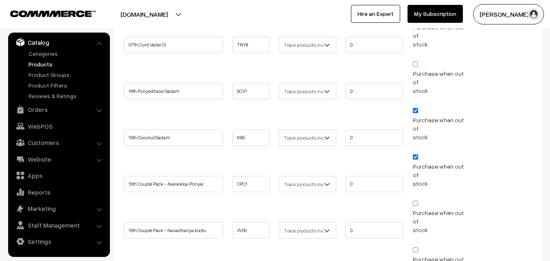
checkbox input "true"
click at [416, 247] on input "Purchase when out of stock" at bounding box center [415, 249] width 5 height 5
checkbox input "true"
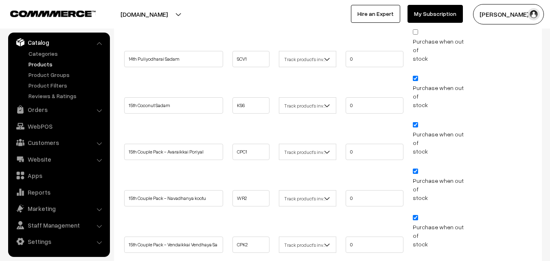
scroll to position [326, 0]
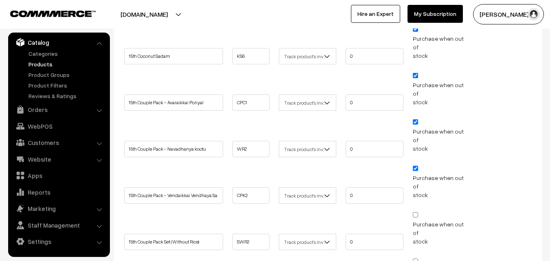
click at [417, 212] on input "Purchase when out of stock" at bounding box center [415, 214] width 5 height 5
checkbox input "true"
click at [418, 259] on input "Purchase when out of stock" at bounding box center [415, 261] width 5 height 5
checkbox input "true"
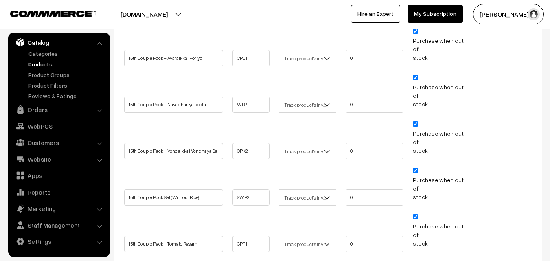
scroll to position [448, 0]
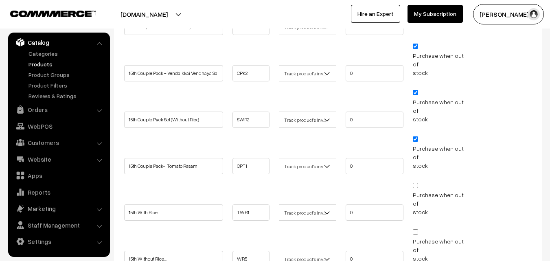
click at [417, 183] on input "Purchase when out of stock" at bounding box center [415, 185] width 5 height 5
checkbox input "true"
click at [417, 229] on input "Purchase when out of stock" at bounding box center [415, 231] width 5 height 5
checkbox input "true"
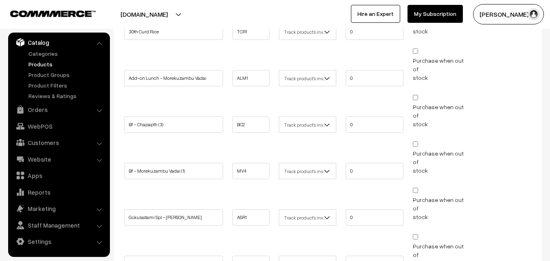
scroll to position [864, 0]
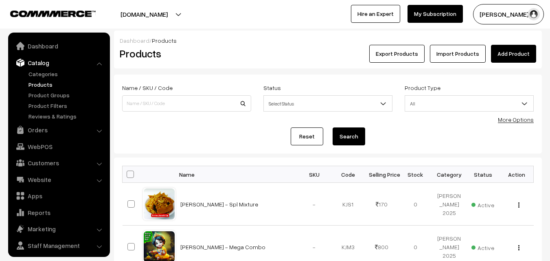
scroll to position [20, 0]
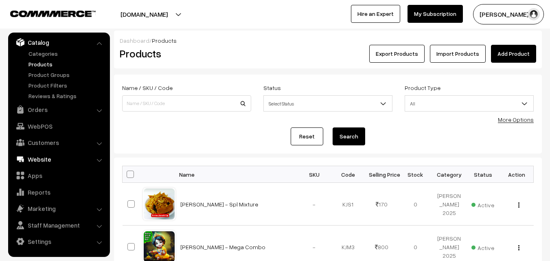
click at [37, 158] on link "Website" at bounding box center [58, 159] width 97 height 15
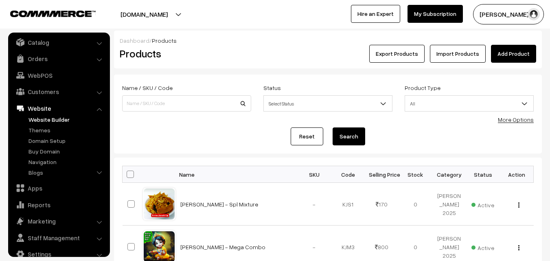
click at [49, 120] on link "Website Builder" at bounding box center [66, 119] width 81 height 9
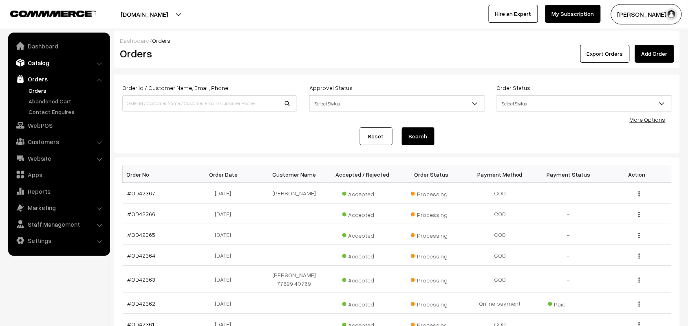
click at [37, 60] on link "Catalog" at bounding box center [58, 62] width 97 height 15
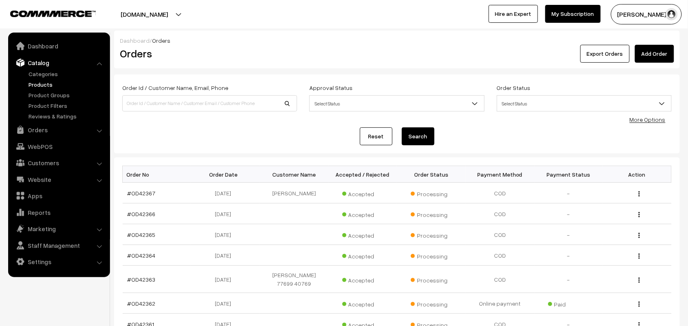
click at [37, 84] on link "Products" at bounding box center [66, 84] width 81 height 9
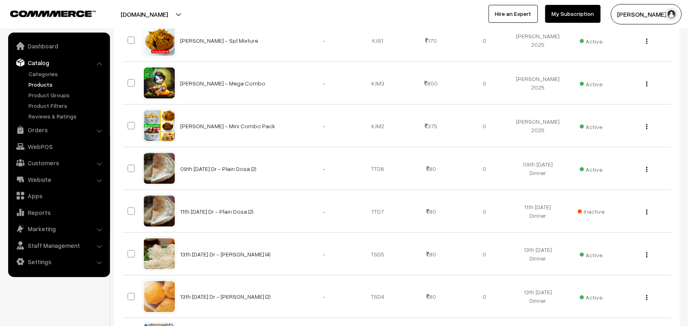
scroll to position [32, 0]
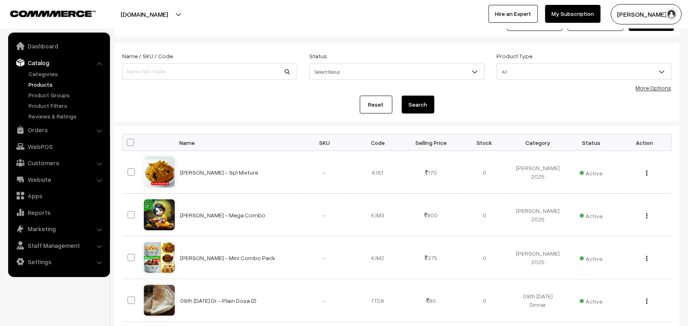
click at [656, 93] on form "Name / SKU / Code Status Select Status Active Inactive Select Status Product Ty…" at bounding box center [396, 82] width 565 height 79
click at [654, 86] on link "More Options" at bounding box center [654, 87] width 36 height 7
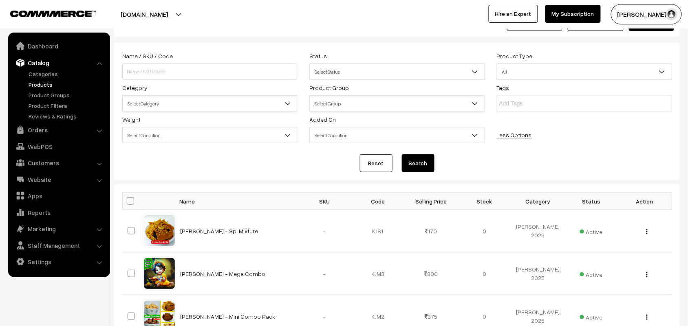
click at [174, 96] on span "Select Category" at bounding box center [209, 103] width 175 height 16
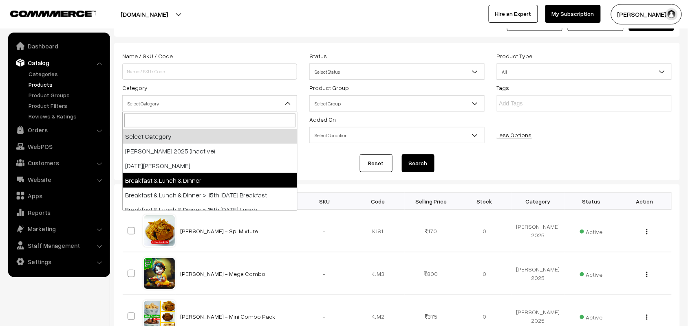
scroll to position [51, 0]
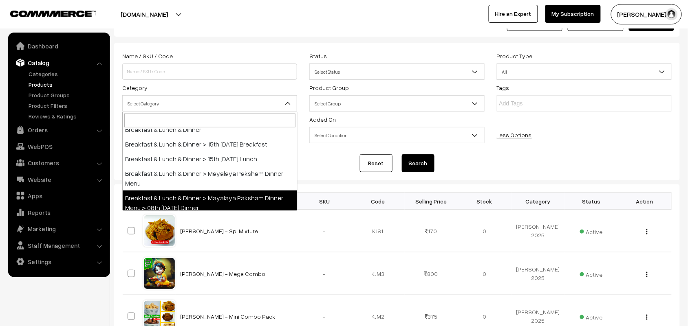
select select "96"
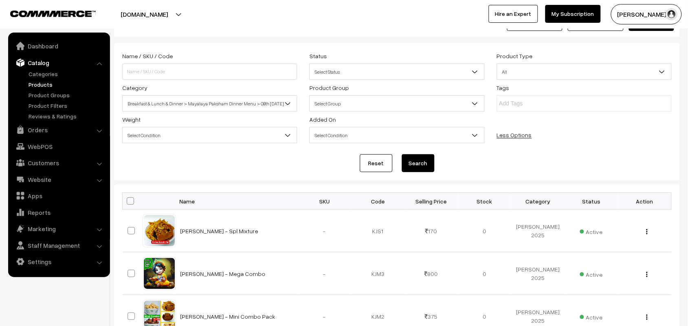
click at [426, 167] on button "Search" at bounding box center [418, 163] width 33 height 18
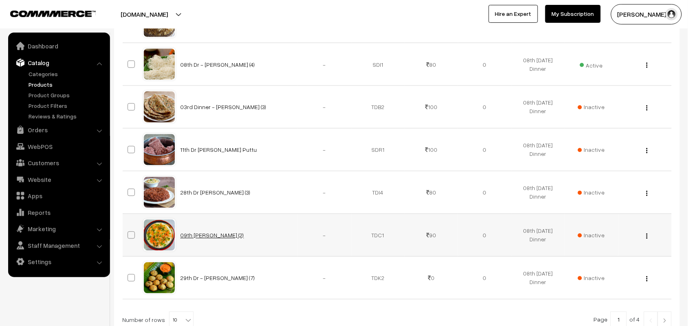
scroll to position [447, 0]
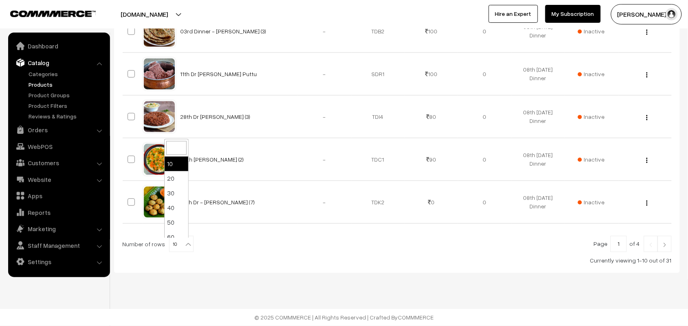
drag, startPoint x: 182, startPoint y: 242, endPoint x: 191, endPoint y: 214, distance: 29.5
click at [184, 243] on b at bounding box center [188, 245] width 8 height 8
select select "80"
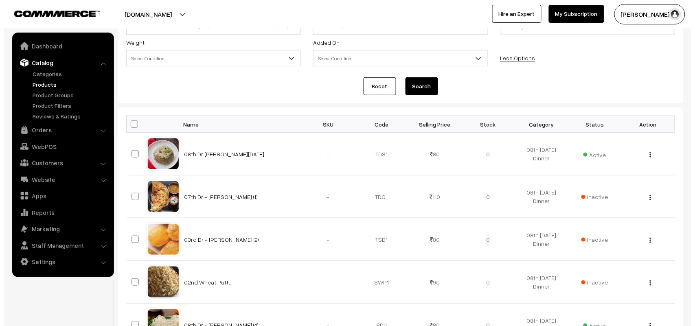
scroll to position [105, 0]
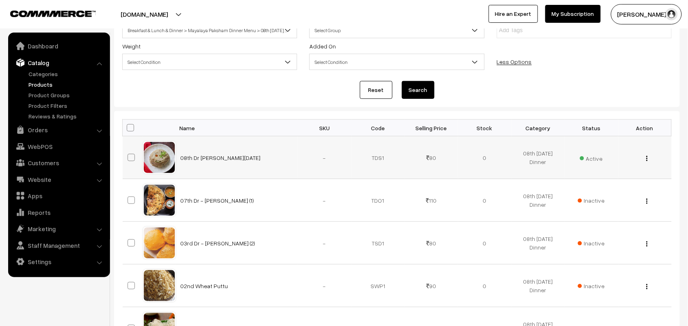
click at [593, 160] on span "Active" at bounding box center [591, 157] width 23 height 11
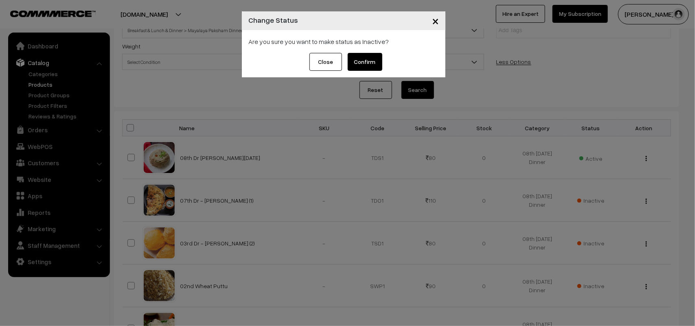
click at [352, 56] on button "Confirm" at bounding box center [365, 62] width 35 height 18
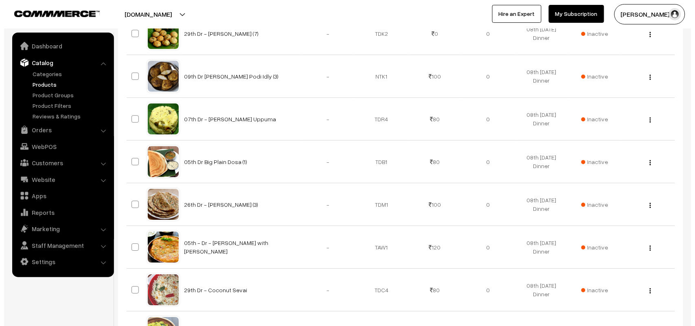
scroll to position [971, 0]
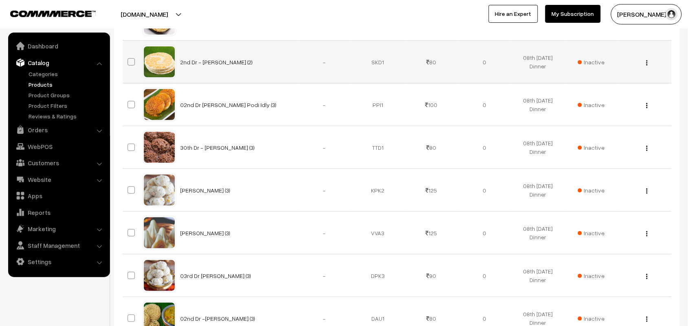
click at [599, 64] on span "Inactive" at bounding box center [591, 62] width 27 height 9
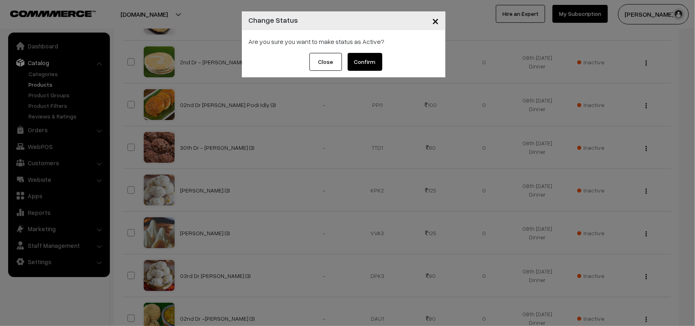
click at [379, 60] on button "Confirm" at bounding box center [365, 62] width 35 height 18
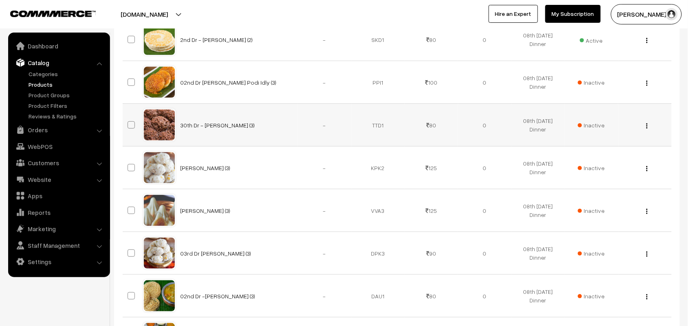
scroll to position [971, 0]
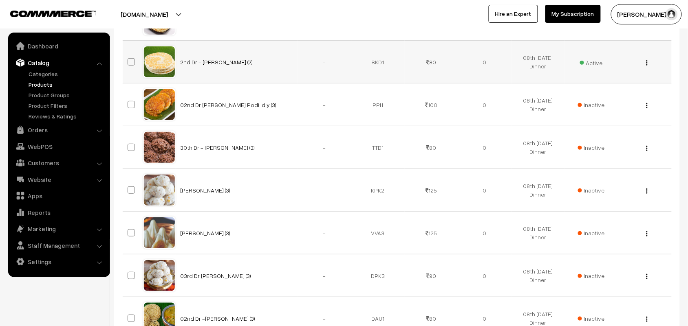
click at [647, 64] on img "button" at bounding box center [646, 62] width 1 height 5
click at [622, 93] on link "Edit" at bounding box center [610, 92] width 69 height 18
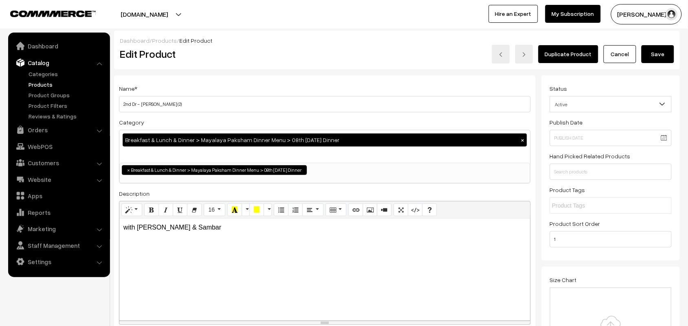
drag, startPoint x: 133, startPoint y: 102, endPoint x: 117, endPoint y: 102, distance: 15.9
click at [117, 102] on div "Name * 2nd Dr - Kal Dosa (2) Category Breakfast & Lunch & Dinner > Mayalaya Pak…" at bounding box center [324, 206] width 421 height 263
drag, startPoint x: 194, startPoint y: 107, endPoint x: 161, endPoint y: 106, distance: 33.4
click at [161, 106] on input "15th Monday Dr - Kal Dosa (2)" at bounding box center [324, 104] width 411 height 16
type input "15th [DATE] Dr - Set Dosa (2)"
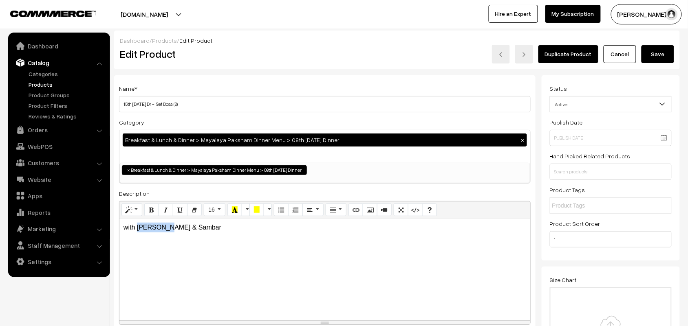
drag, startPoint x: 167, startPoint y: 228, endPoint x: 138, endPoint y: 226, distance: 29.8
click at [138, 226] on p "with Chutney & Sambar" at bounding box center [324, 228] width 402 height 10
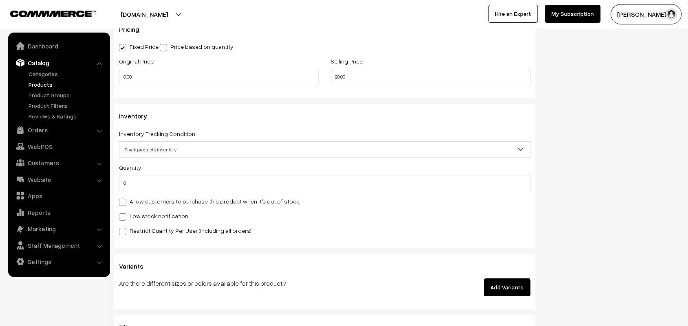
scroll to position [764, 0]
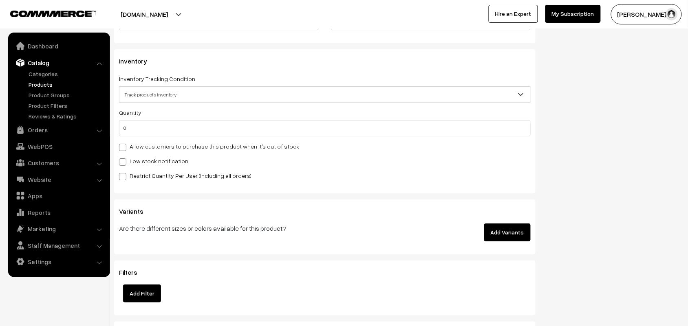
click at [163, 151] on label "Allow customers to purchase this product when it's out of stock" at bounding box center [209, 146] width 180 height 9
click at [124, 149] on input "Allow customers to purchase this product when it's out of stock" at bounding box center [121, 145] width 5 height 5
checkbox input "true"
drag, startPoint x: 121, startPoint y: 130, endPoint x: 72, endPoint y: 128, distance: 49.7
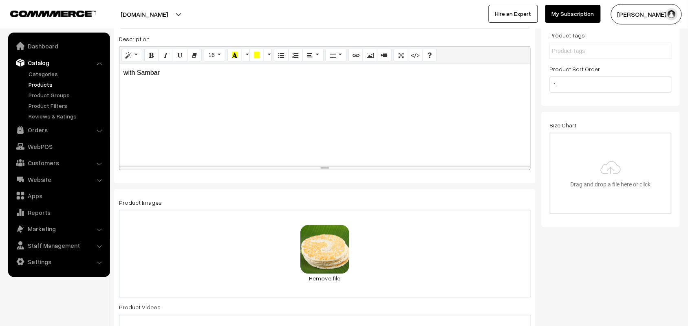
scroll to position [0, 0]
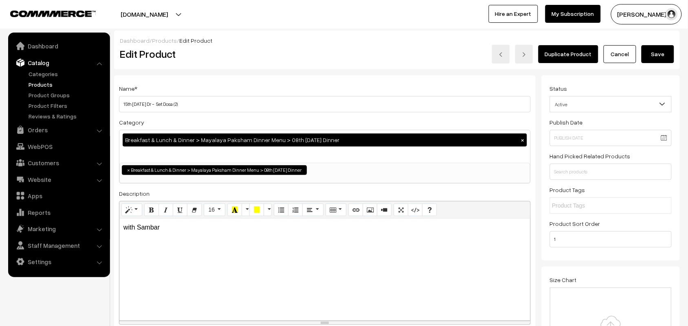
type input "50"
click at [646, 48] on button "Save" at bounding box center [657, 54] width 33 height 18
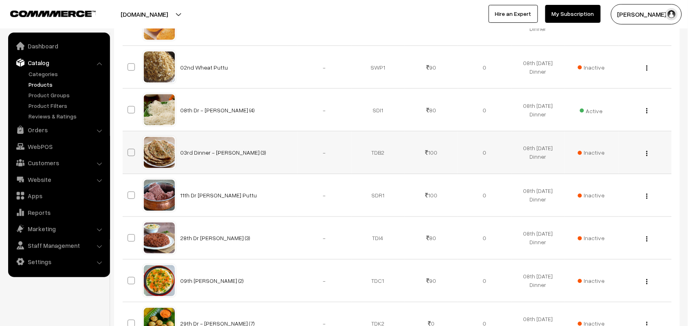
scroll to position [356, 0]
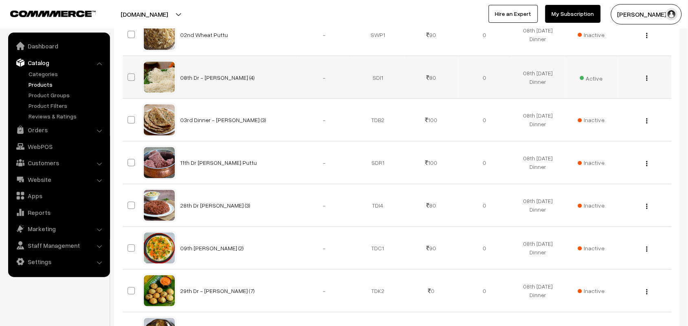
click at [646, 79] on img "button" at bounding box center [646, 78] width 1 height 5
click at [609, 109] on link "Edit" at bounding box center [610, 108] width 69 height 18
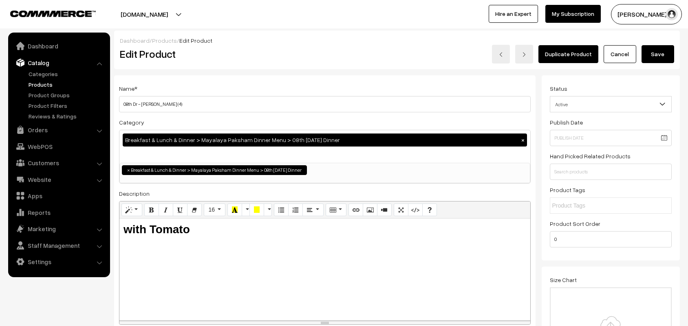
click at [323, 130] on div "Breakfast & Lunch & Dinner > Mayalaya Paksham Dinner Menu > 08th [DATE] Dinner …" at bounding box center [324, 157] width 411 height 54
drag, startPoint x: 132, startPoint y: 102, endPoint x: 95, endPoint y: 100, distance: 37.2
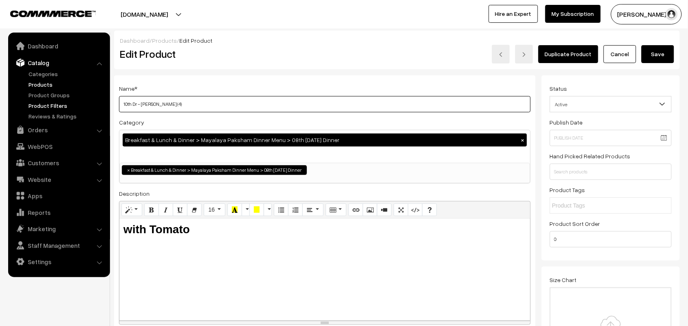
drag, startPoint x: 131, startPoint y: 104, endPoint x: 97, endPoint y: 103, distance: 34.6
type input "15th Dr - [PERSON_NAME] (4)"
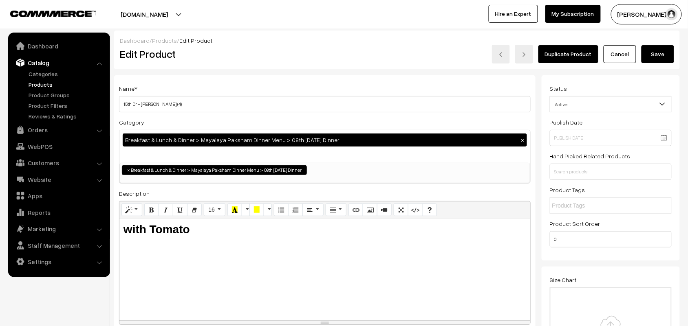
click at [186, 231] on h3 "with Tomato" at bounding box center [324, 230] width 402 height 14
click at [201, 231] on h3 "with Tomato" at bounding box center [324, 230] width 402 height 14
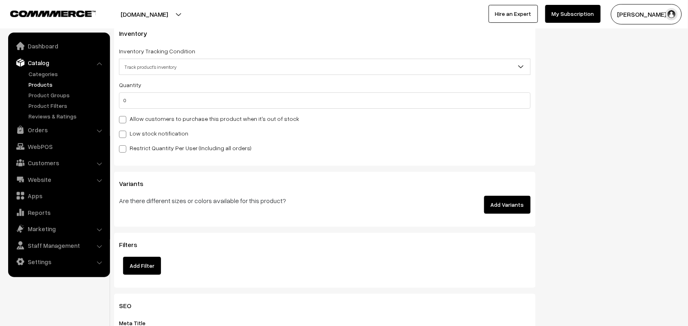
scroll to position [866, 0]
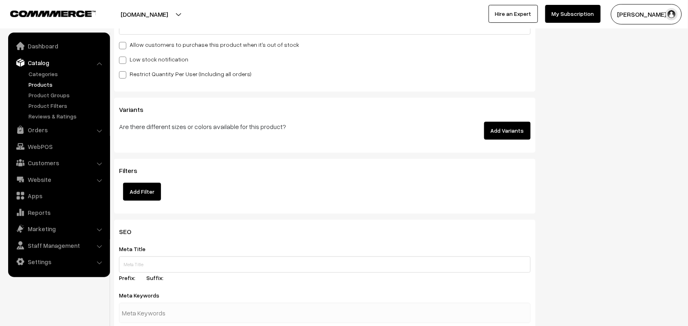
click at [209, 49] on label "Allow customers to purchase this product when it's out of stock" at bounding box center [209, 44] width 180 height 9
click at [124, 47] on input "Allow customers to purchase this product when it's out of stock" at bounding box center [121, 44] width 5 height 5
checkbox input "true"
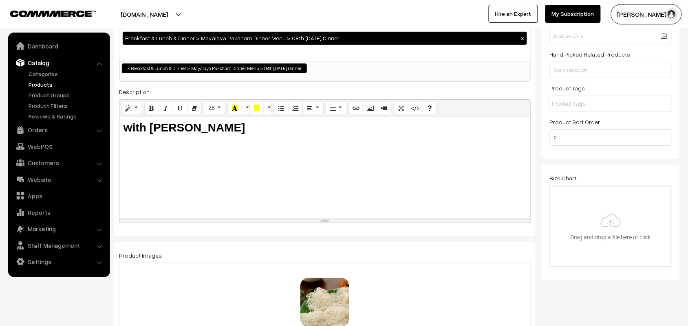
scroll to position [0, 0]
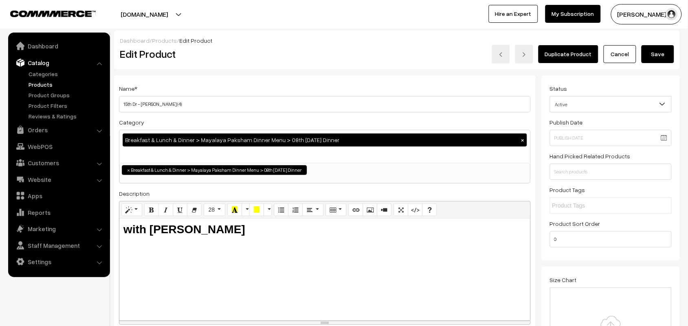
click at [645, 47] on button "Save" at bounding box center [657, 54] width 33 height 18
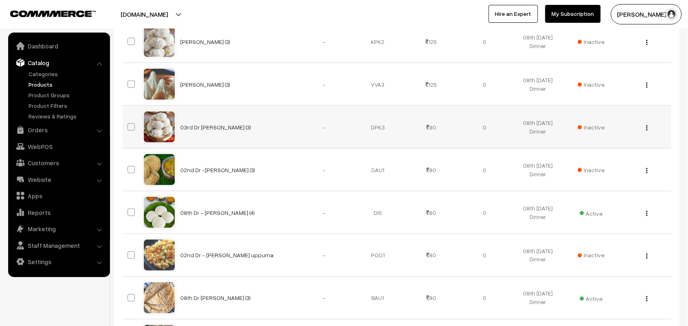
scroll to position [1120, 0]
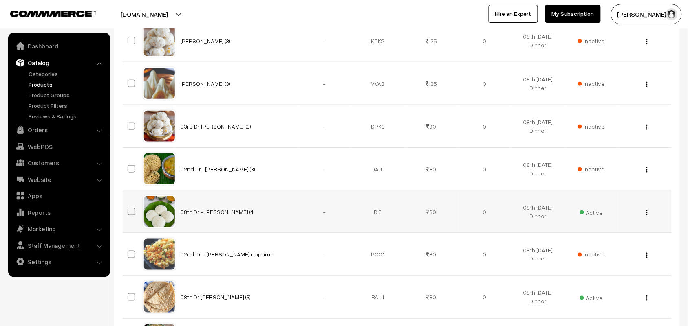
click at [647, 214] on img "button" at bounding box center [646, 212] width 1 height 5
drag, startPoint x: 610, startPoint y: 244, endPoint x: 591, endPoint y: 244, distance: 19.1
click at [610, 244] on link "Edit" at bounding box center [610, 242] width 69 height 18
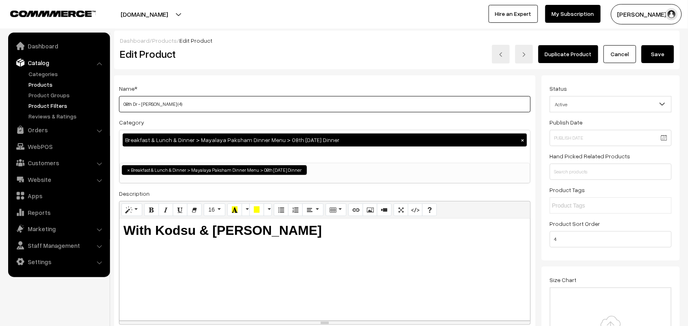
drag, startPoint x: 132, startPoint y: 102, endPoint x: 103, endPoint y: 103, distance: 28.5
type input "15th Dr - [PERSON_NAME] (4)"
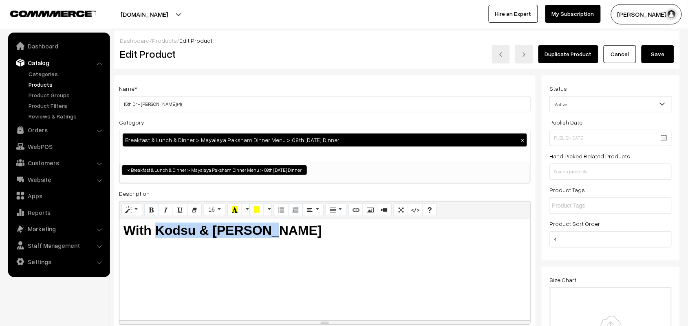
drag, startPoint x: 156, startPoint y: 231, endPoint x: 518, endPoint y: 267, distance: 364.3
click at [500, 295] on div "With Kodsu & Chutney" at bounding box center [324, 270] width 411 height 102
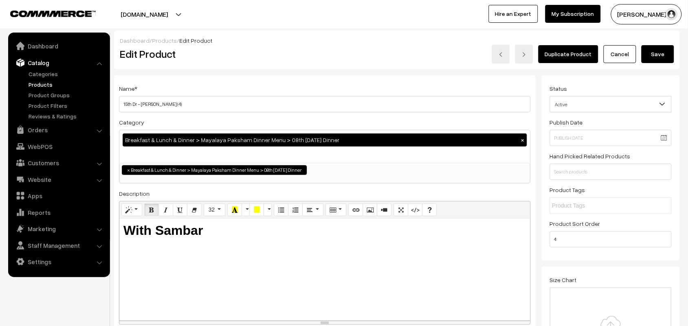
click at [666, 59] on button "Save" at bounding box center [657, 54] width 33 height 18
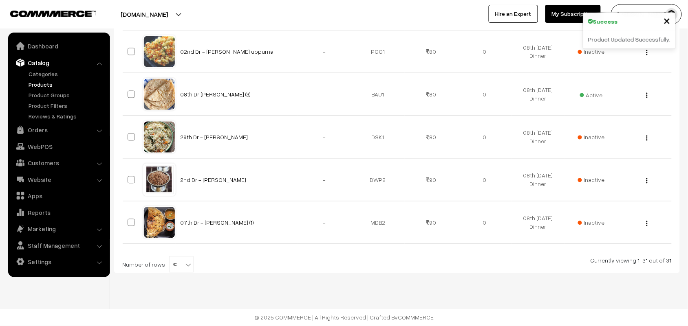
scroll to position [1327, 0]
click at [647, 93] on img "button" at bounding box center [646, 95] width 1 height 5
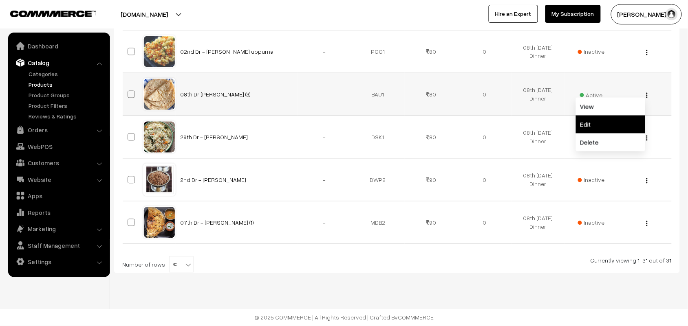
click at [602, 125] on link "Edit" at bounding box center [610, 125] width 69 height 18
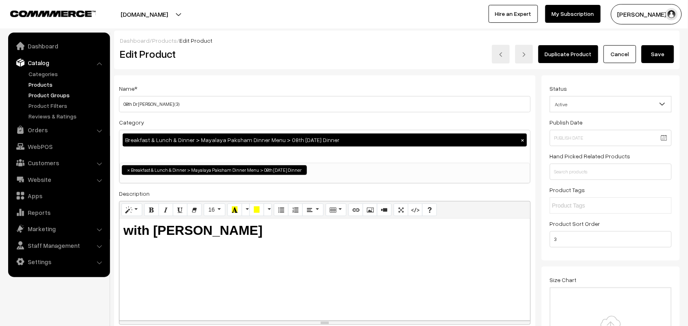
drag, startPoint x: 132, startPoint y: 106, endPoint x: 80, endPoint y: 97, distance: 52.3
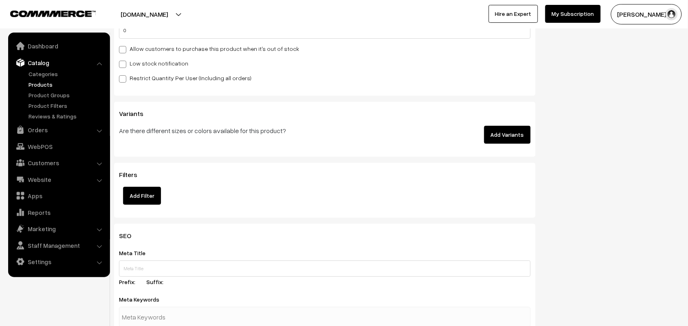
scroll to position [866, 0]
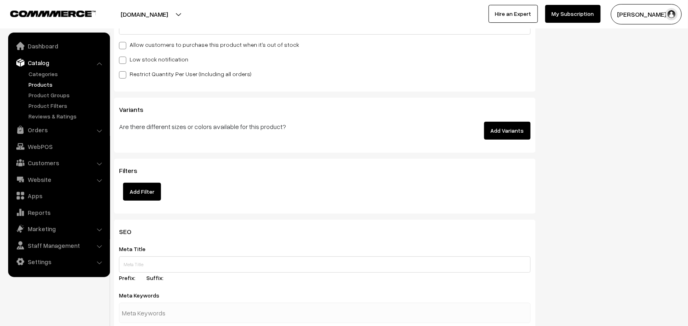
type input "15th Monday Dr Chappathi (3)"
click at [192, 48] on label "Allow customers to purchase this product when it's out of stock" at bounding box center [209, 44] width 180 height 9
click at [124, 47] on input "Allow customers to purchase this product when it's out of stock" at bounding box center [121, 44] width 5 height 5
checkbox input "true"
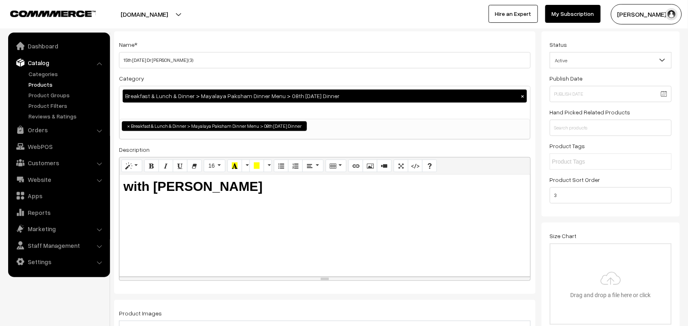
scroll to position [0, 0]
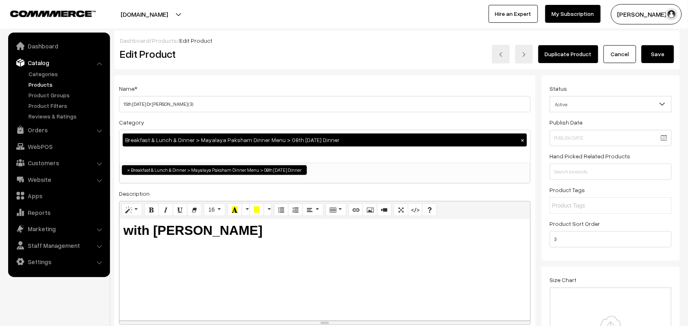
click at [659, 56] on button "Save" at bounding box center [657, 54] width 33 height 18
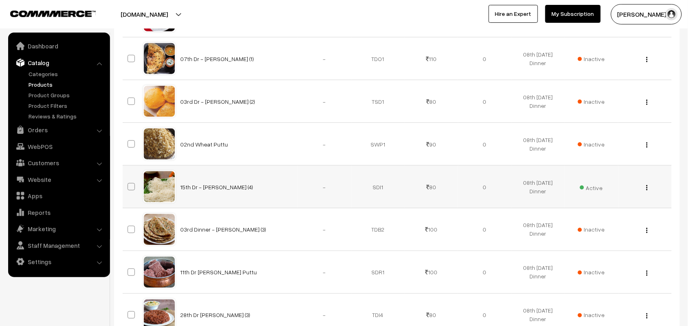
scroll to position [306, 0]
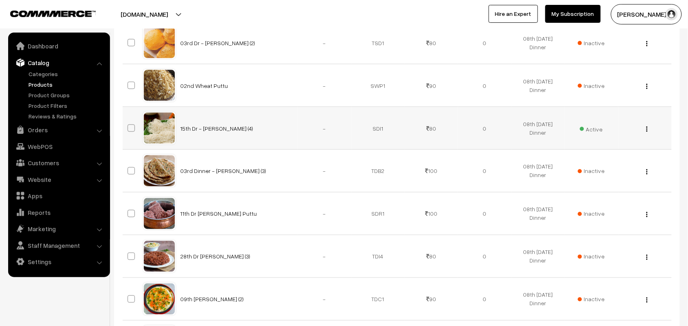
click at [648, 131] on div "View Edit Delete" at bounding box center [645, 128] width 44 height 9
click at [646, 131] on img "button" at bounding box center [646, 129] width 1 height 5
click at [603, 159] on link "Edit" at bounding box center [610, 159] width 69 height 18
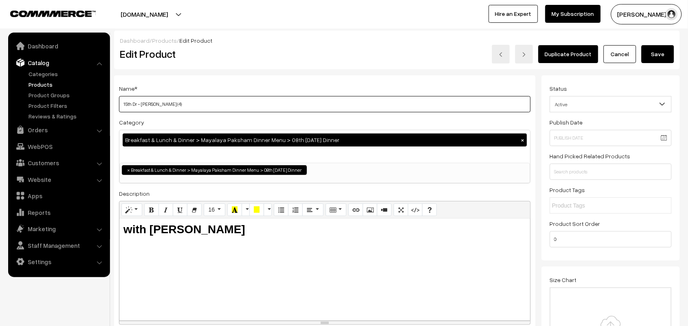
click at [131, 103] on input "15th Dr - [PERSON_NAME] (4)" at bounding box center [324, 104] width 411 height 16
type input "15th Monday Dr - Idiyappam (4)"
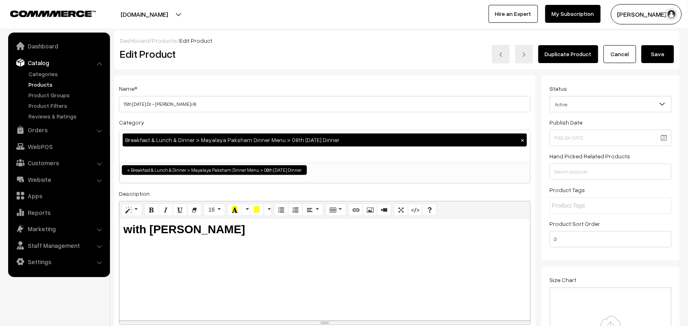
click at [663, 49] on button "Save" at bounding box center [657, 54] width 33 height 18
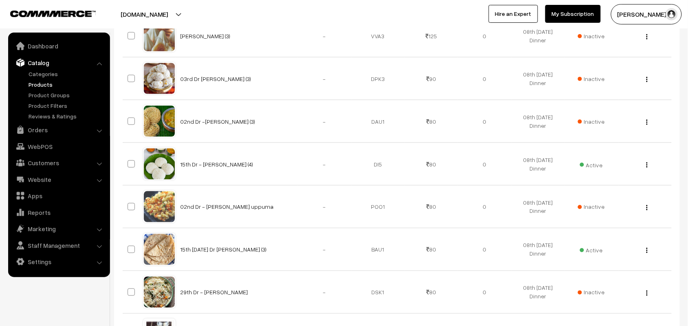
scroll to position [1171, 0]
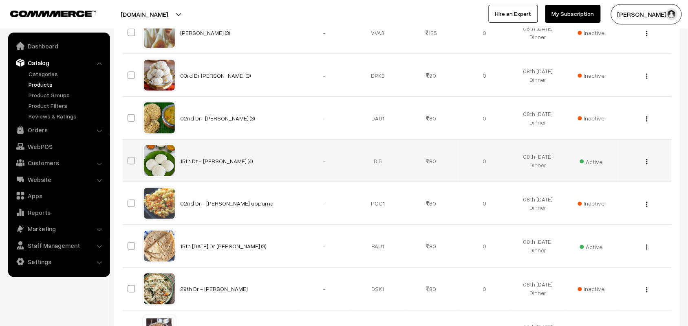
click at [647, 163] on img "button" at bounding box center [646, 161] width 1 height 5
click at [602, 192] on link "Edit" at bounding box center [610, 191] width 69 height 18
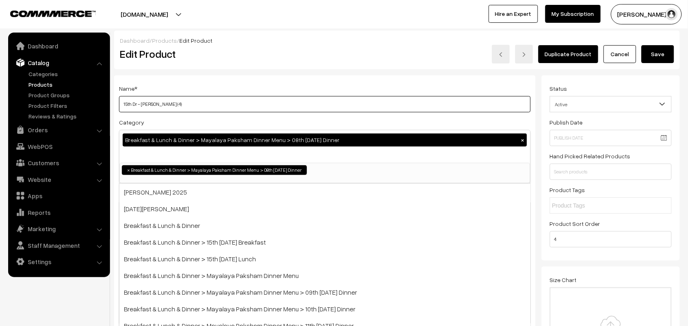
click at [131, 100] on input "15th Dr - Idly (4)" at bounding box center [324, 104] width 411 height 16
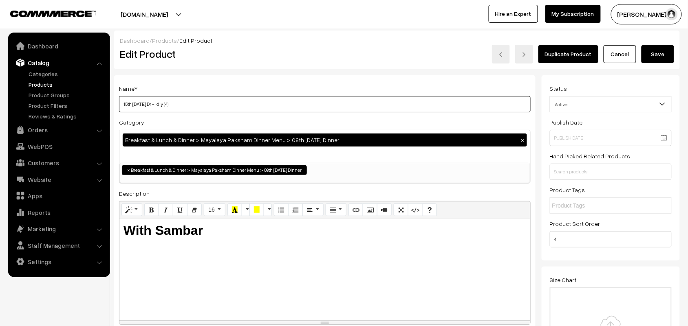
type input "15th Monday Dr - Idly (4)"
click at [661, 58] on button "Save" at bounding box center [657, 54] width 33 height 18
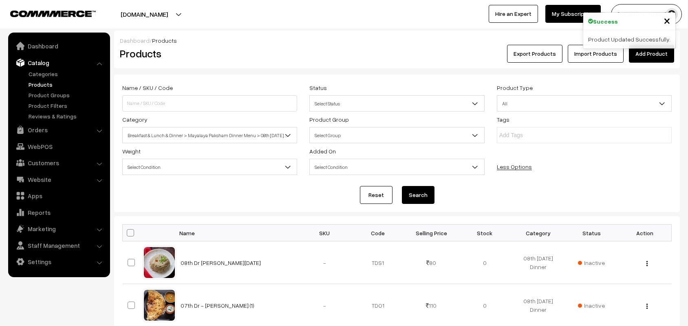
click at [133, 238] on th at bounding box center [133, 233] width 20 height 17
click at [133, 233] on span at bounding box center [130, 232] width 7 height 7
click at [128, 233] on input "checkbox" at bounding box center [125, 232] width 5 height 5
checkbox input "true"
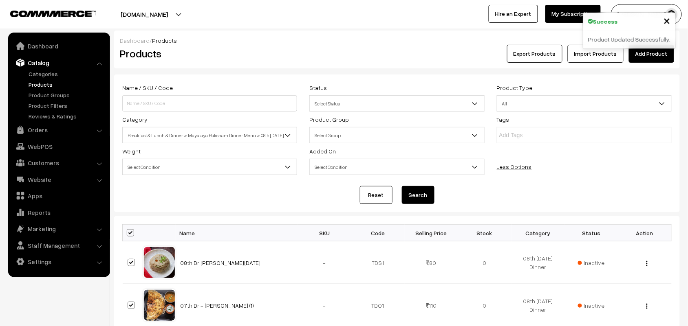
checkbox input "true"
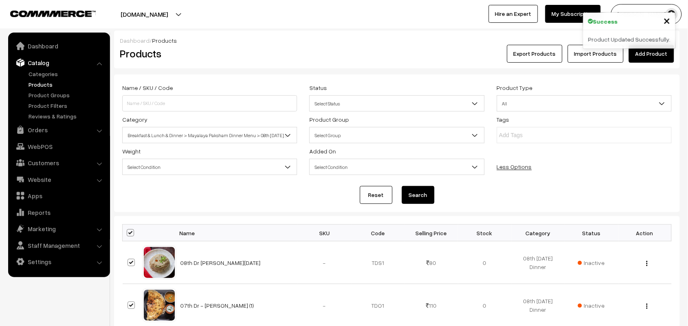
checkbox input "true"
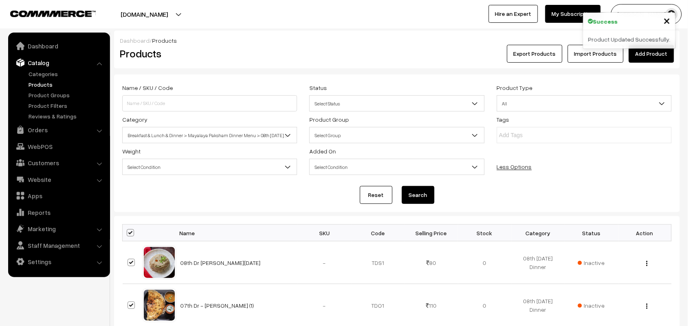
checkbox input "true"
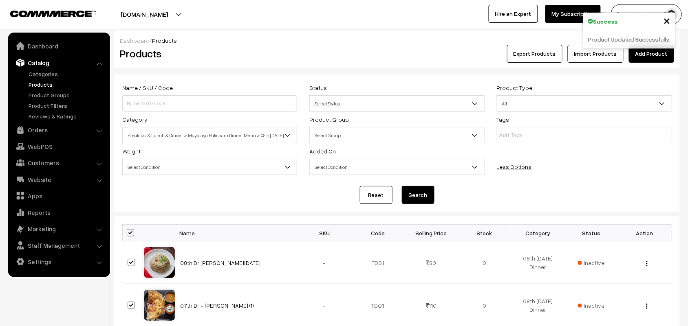
checkbox input "true"
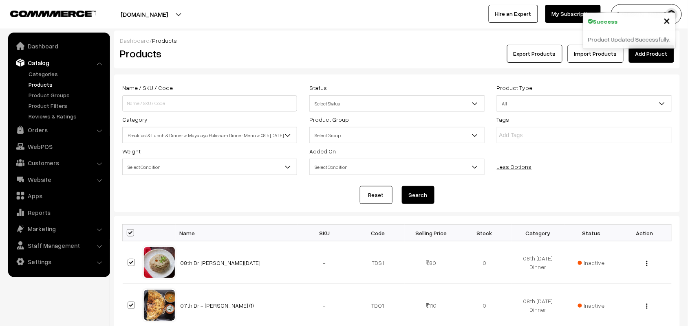
checkbox input "true"
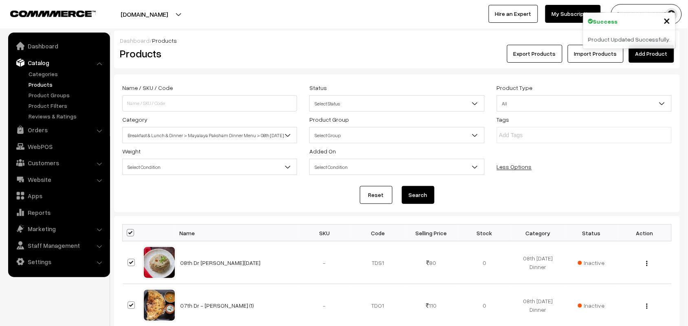
checkbox input "true"
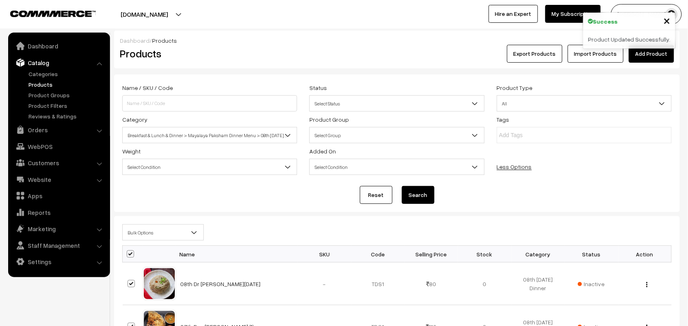
click at [139, 232] on span "Bulk Options" at bounding box center [163, 233] width 81 height 14
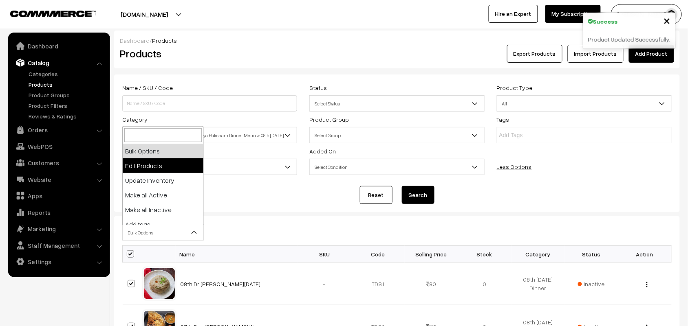
select select "editProduct"
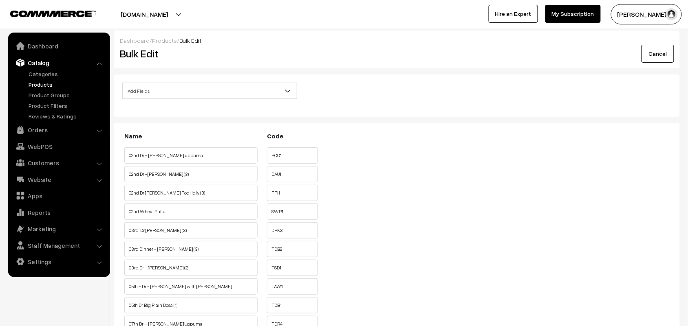
click at [186, 88] on span "Add Fields" at bounding box center [210, 91] width 174 height 14
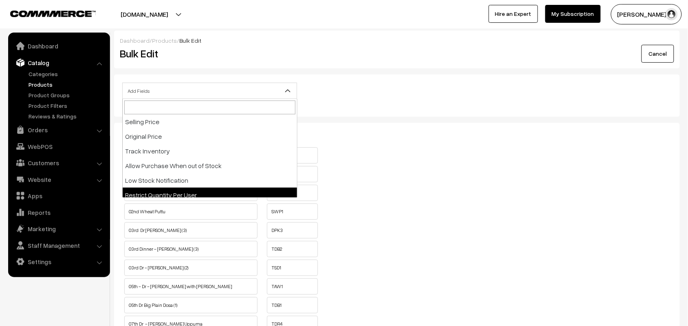
scroll to position [153, 0]
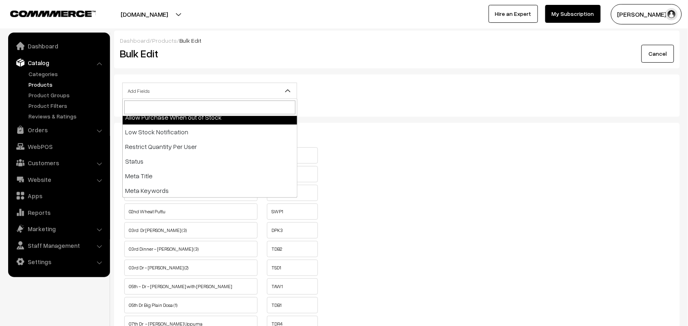
select select "allow-purchase"
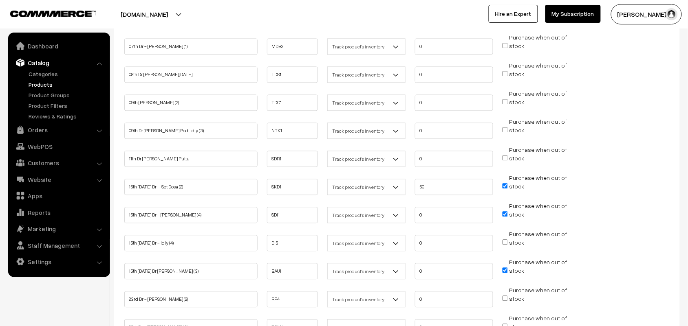
scroll to position [458, 0]
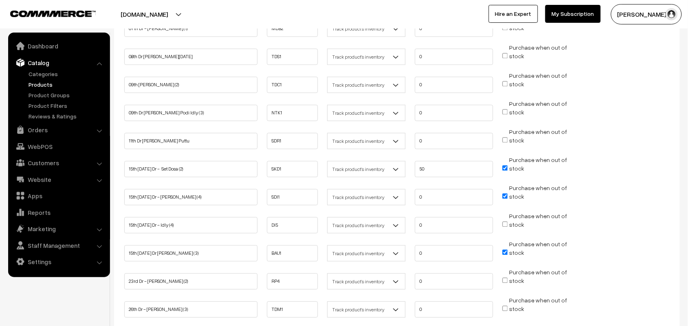
click at [505, 222] on input "Purchase when out of stock" at bounding box center [504, 224] width 5 height 5
checkbox input "true"
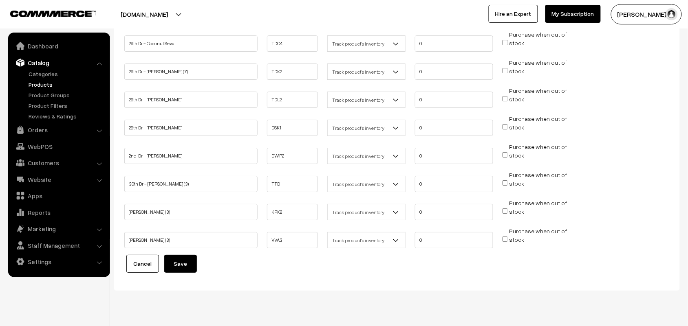
scroll to position [785, 0]
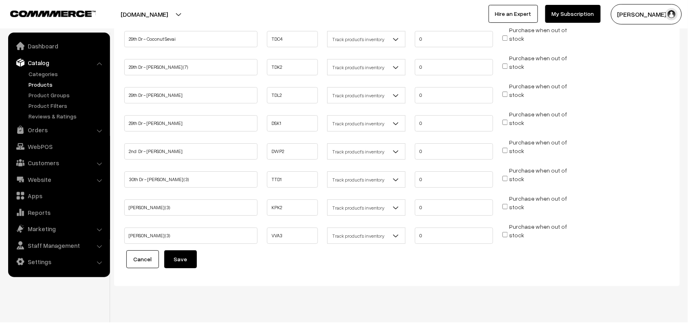
click at [182, 251] on button "Save" at bounding box center [180, 260] width 33 height 18
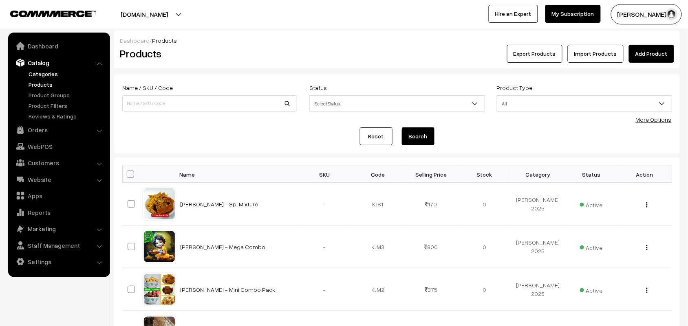
click at [40, 70] on link "Categories" at bounding box center [66, 74] width 81 height 9
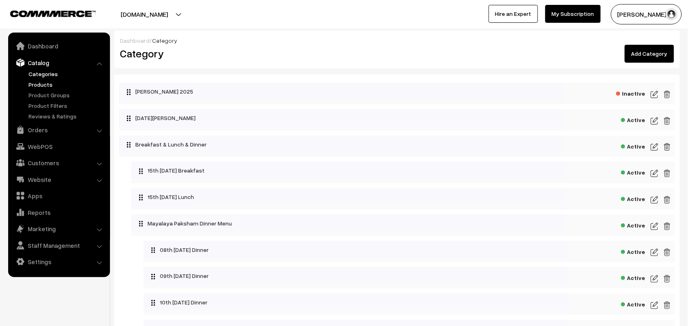
click at [47, 80] on link "Products" at bounding box center [66, 84] width 81 height 9
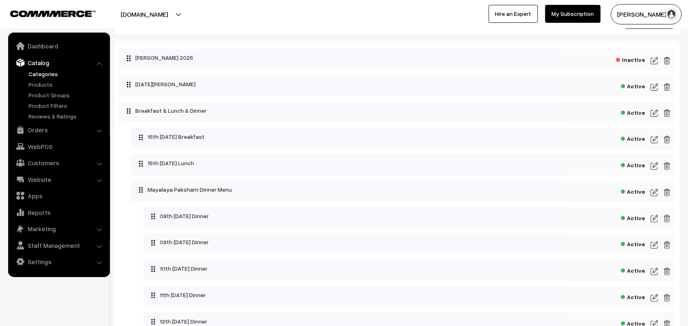
scroll to position [51, 0]
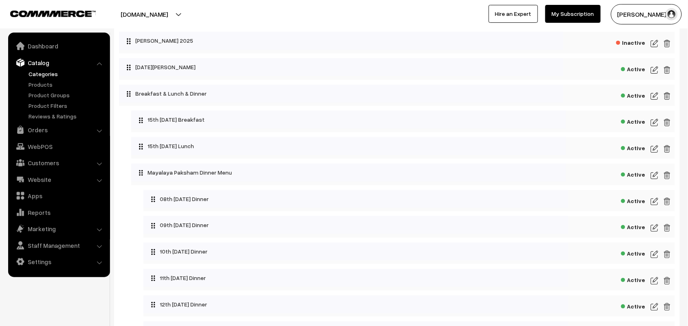
click at [655, 201] on img at bounding box center [654, 202] width 7 height 10
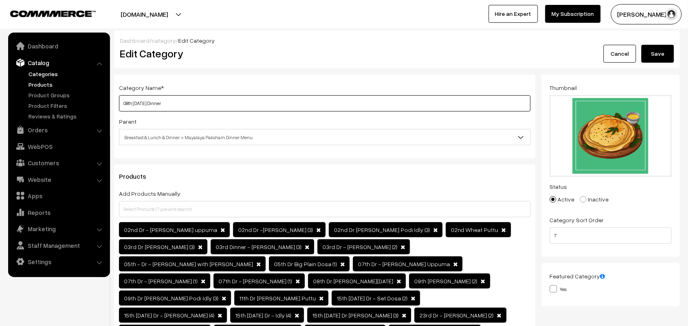
drag, startPoint x: 134, startPoint y: 103, endPoint x: 86, endPoint y: 81, distance: 52.7
type input "15th [DATE] Dinner"
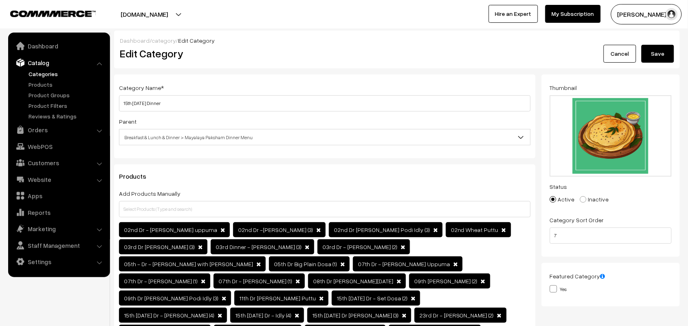
click at [654, 53] on button "Save" at bounding box center [657, 54] width 33 height 18
